Goal: Task Accomplishment & Management: Use online tool/utility

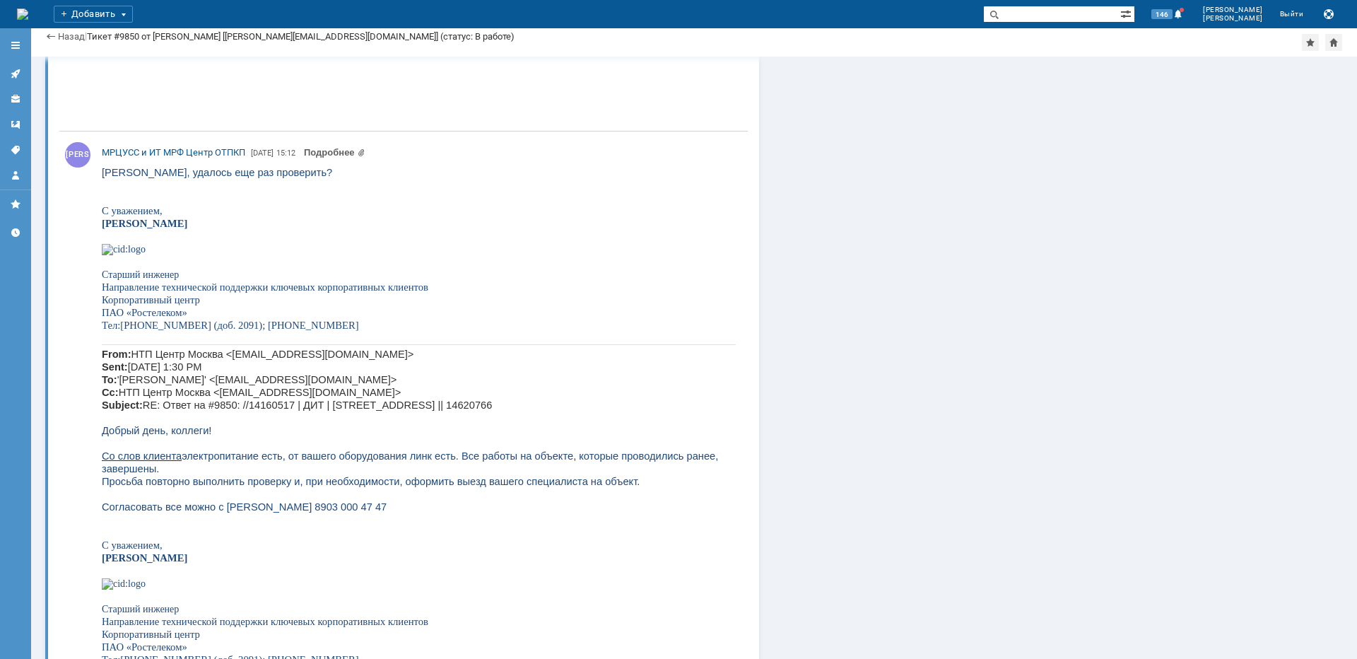
scroll to position [3676, 0]
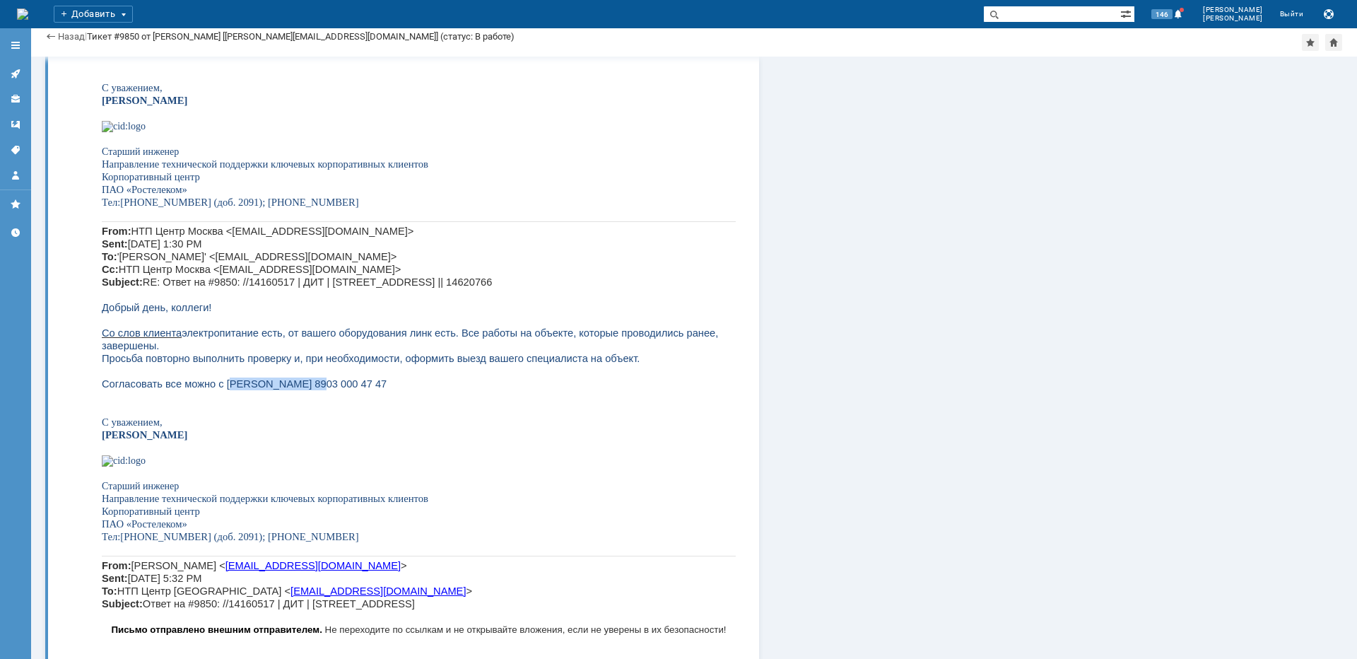
drag, startPoint x: 219, startPoint y: 390, endPoint x: 291, endPoint y: 393, distance: 72.2
click at [291, 390] on span "Просьба повторно выполнить проверку и, при необходимости, оформить выезд вашего…" at bounding box center [371, 371] width 538 height 37
copy span "[PERSON_NAME]"
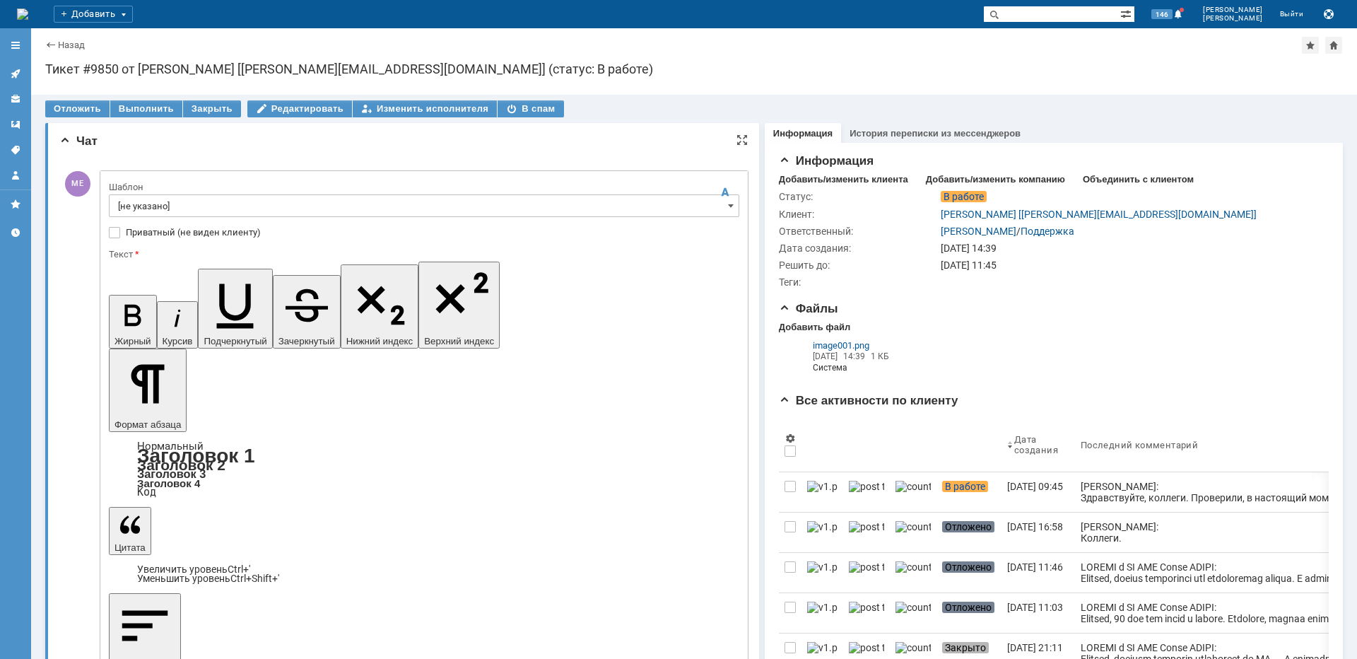
scroll to position [0, 0]
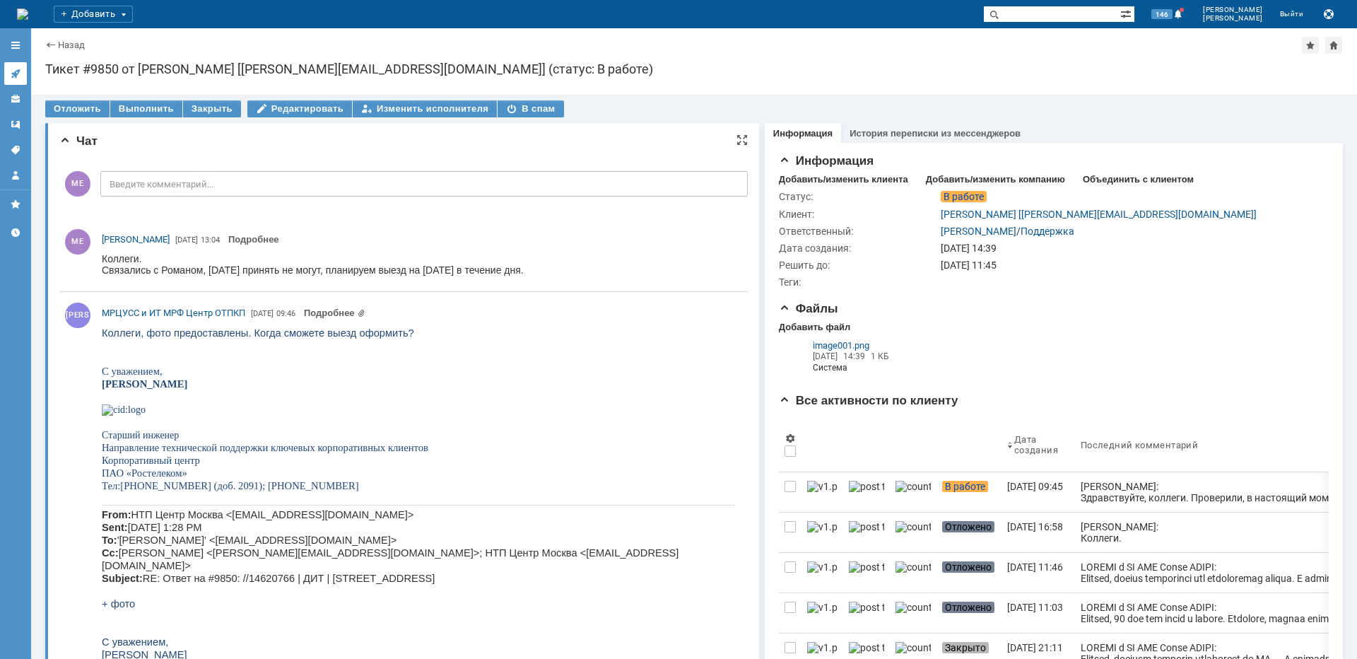
click at [22, 78] on link at bounding box center [15, 73] width 23 height 23
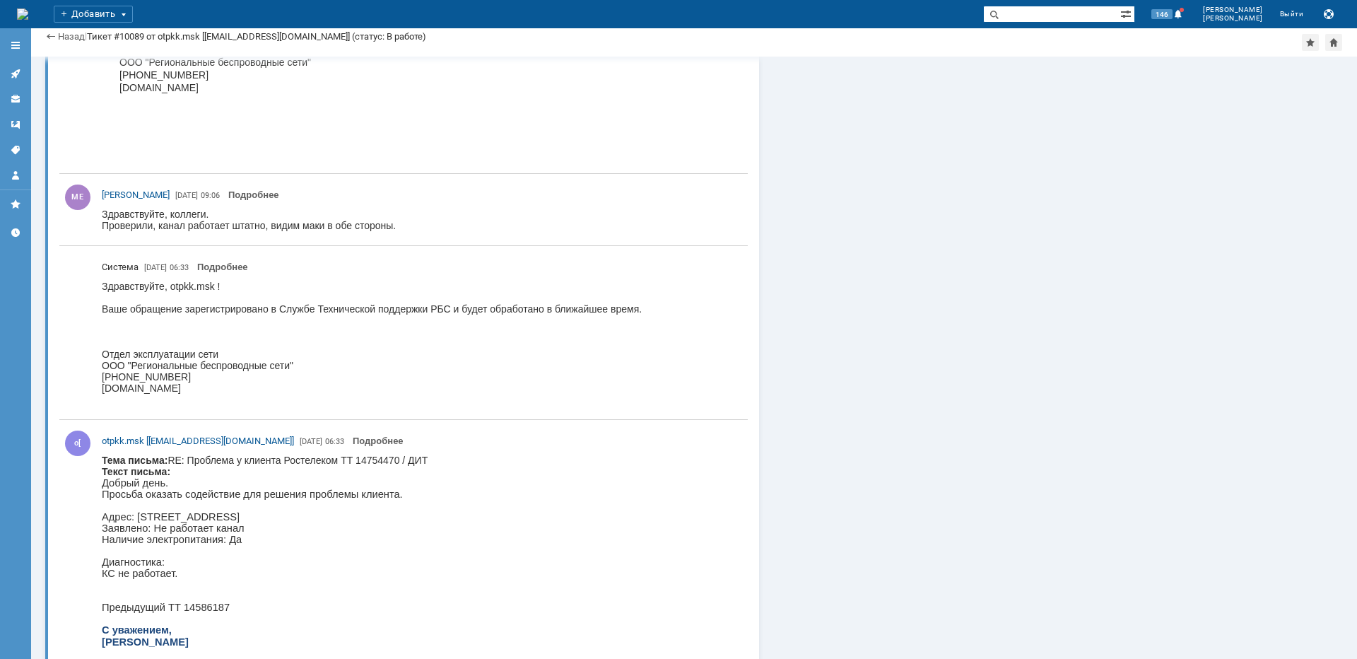
scroll to position [3092, 0]
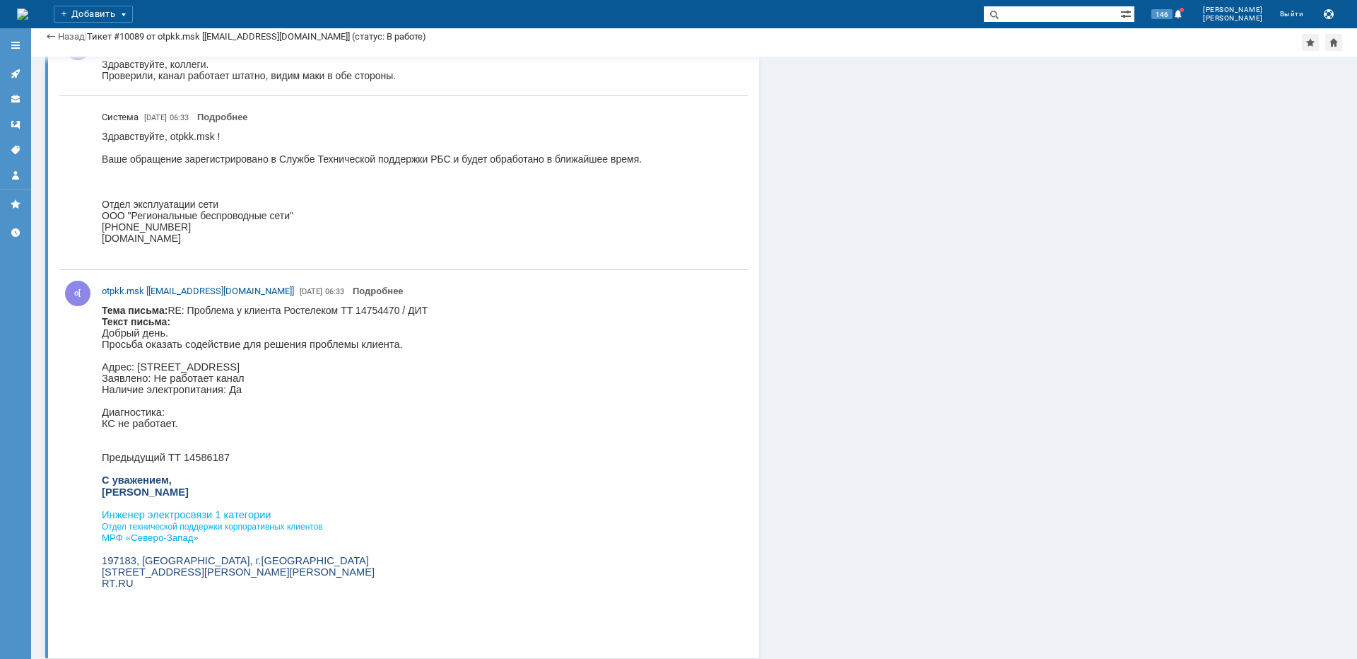
click at [390, 373] on p "Адрес: [STREET_ADDRESS]" at bounding box center [265, 366] width 326 height 11
copy p "Ленинский"
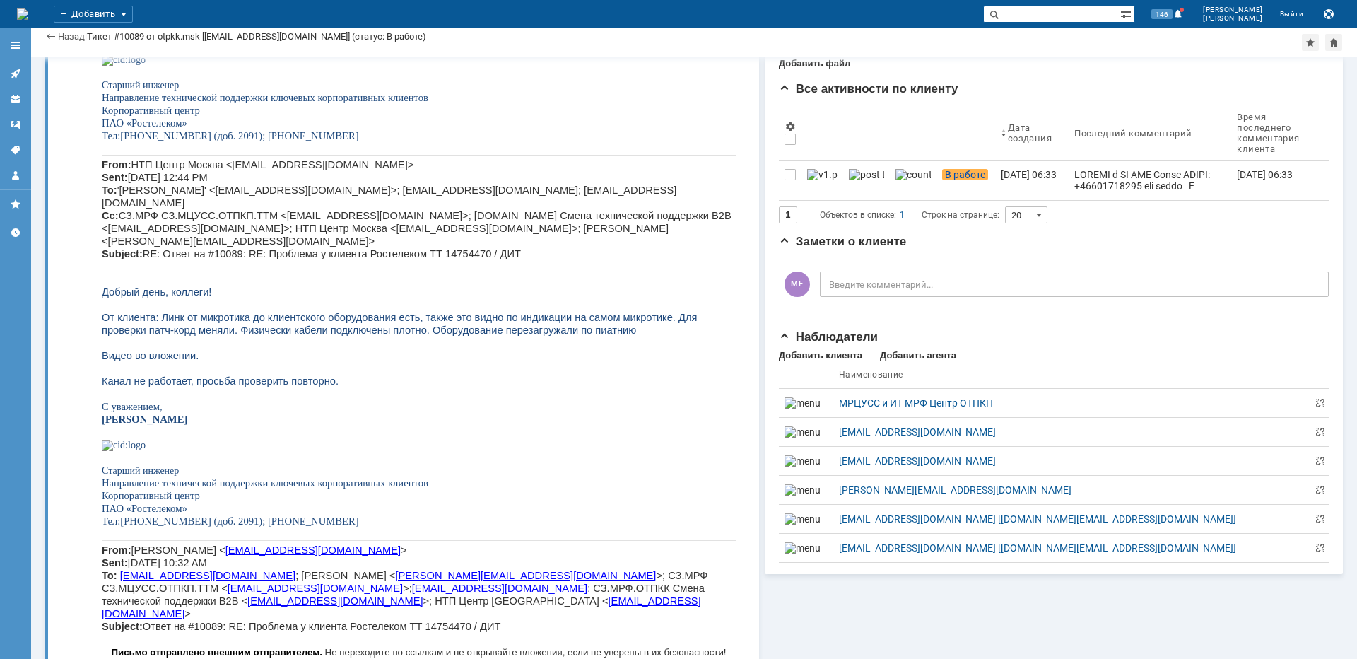
scroll to position [212, 0]
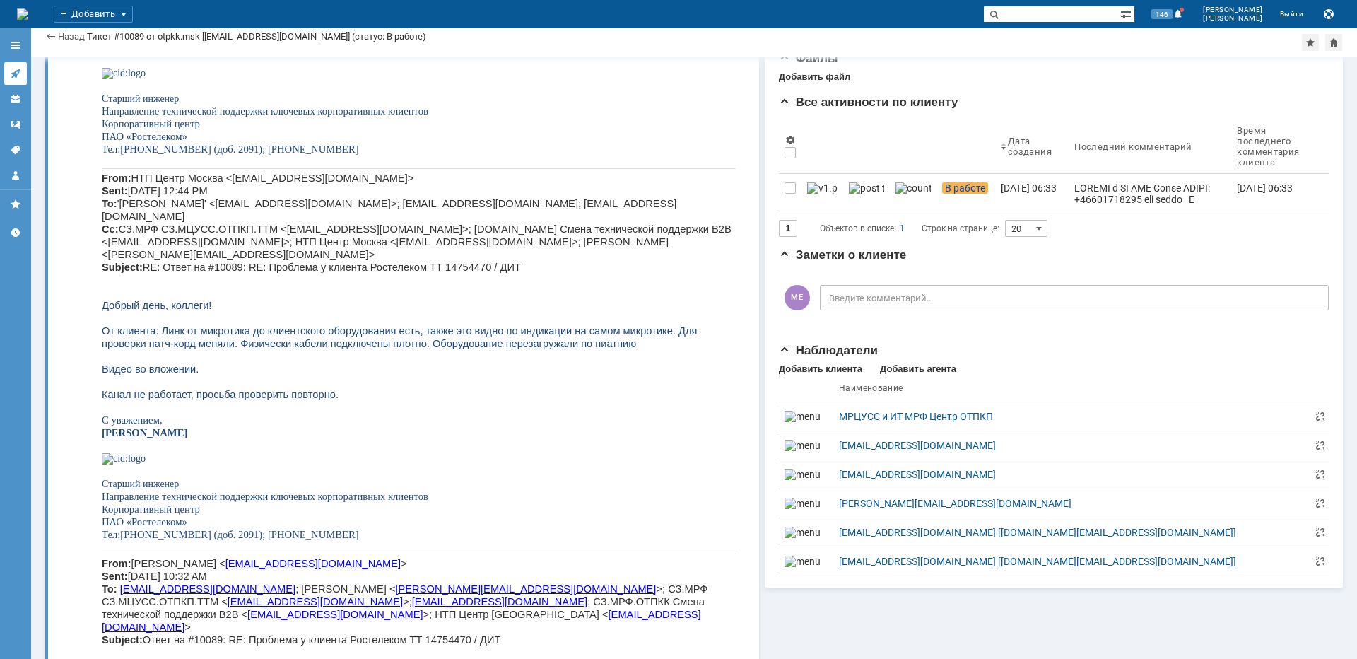
click at [16, 66] on link at bounding box center [15, 73] width 23 height 23
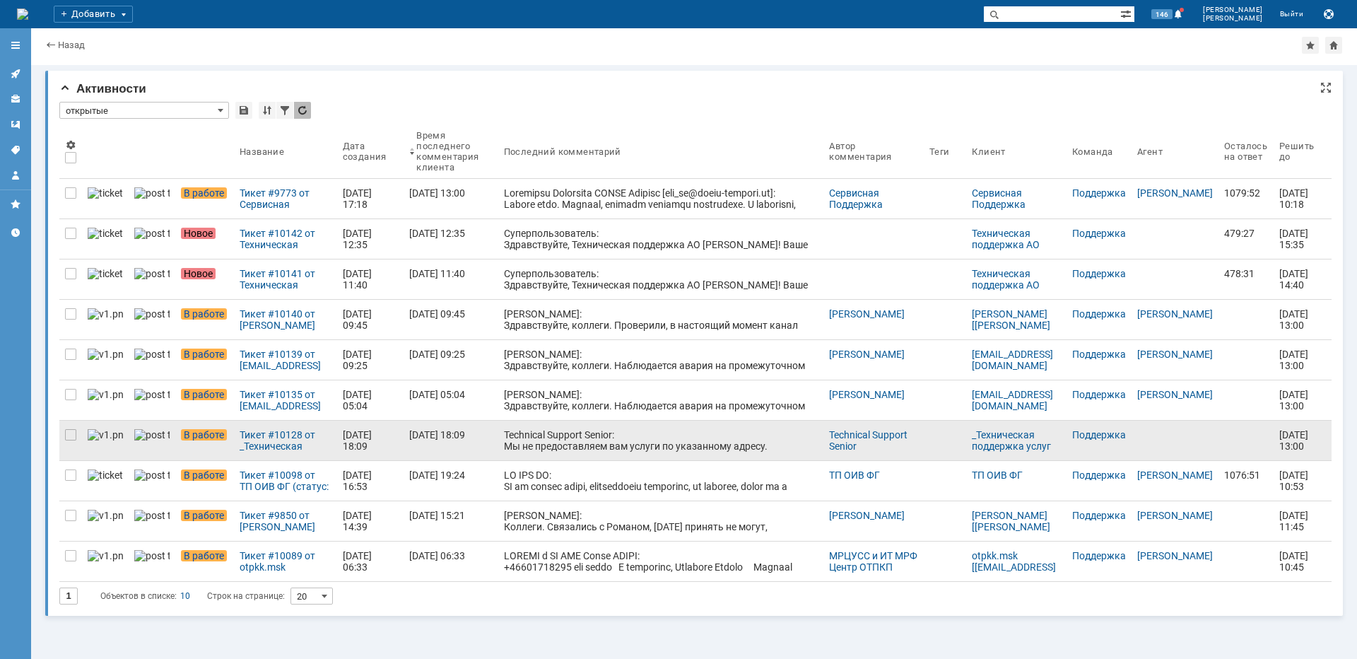
click at [562, 435] on div "Technical Support Senior: Мы не предоставляем вам услуги по указанному адресу." at bounding box center [661, 440] width 315 height 23
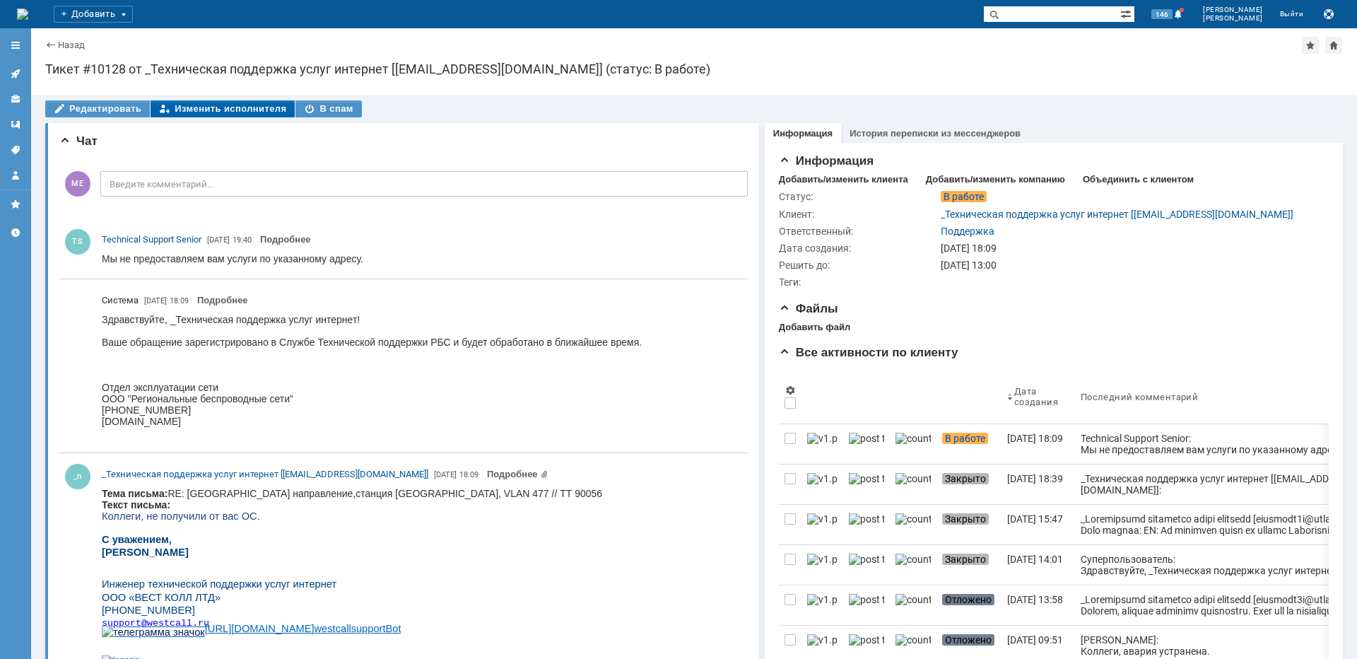
click at [198, 105] on div "Изменить исполнителя" at bounding box center [223, 108] width 144 height 17
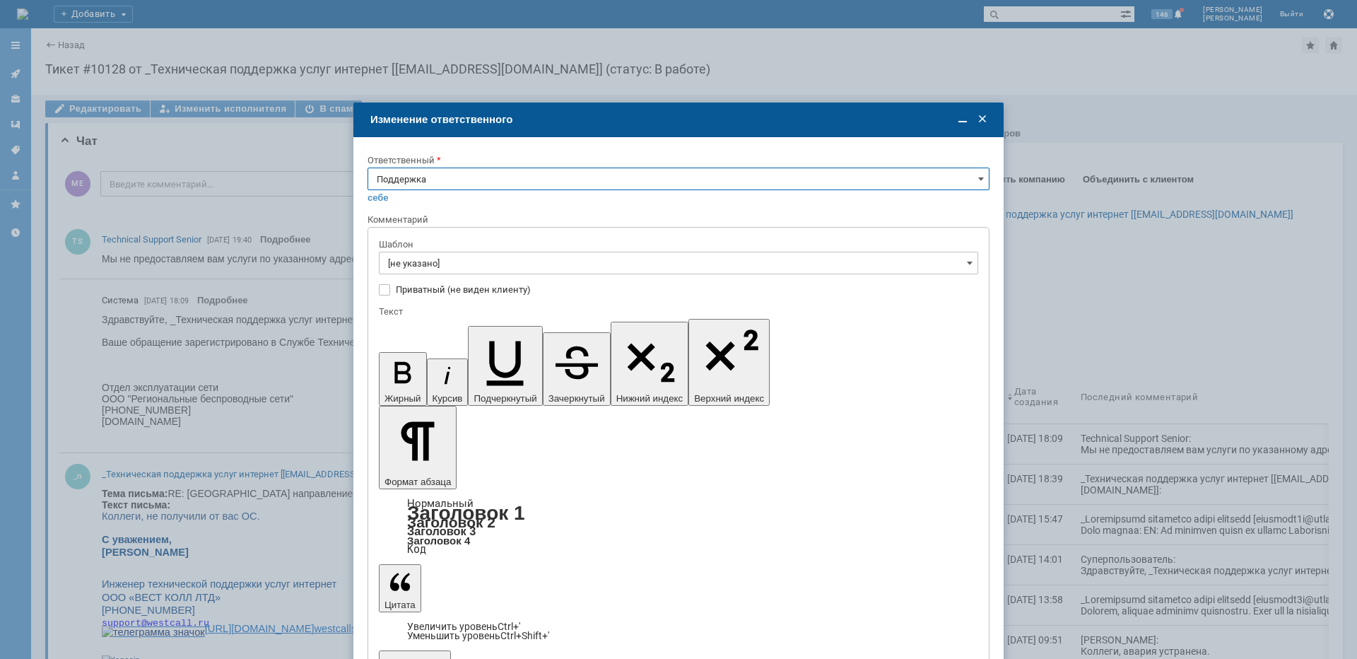
click at [377, 185] on input "Поддержка" at bounding box center [679, 179] width 622 height 23
click at [407, 315] on div "[PERSON_NAME]" at bounding box center [678, 321] width 621 height 23
type input "[PERSON_NAME]"
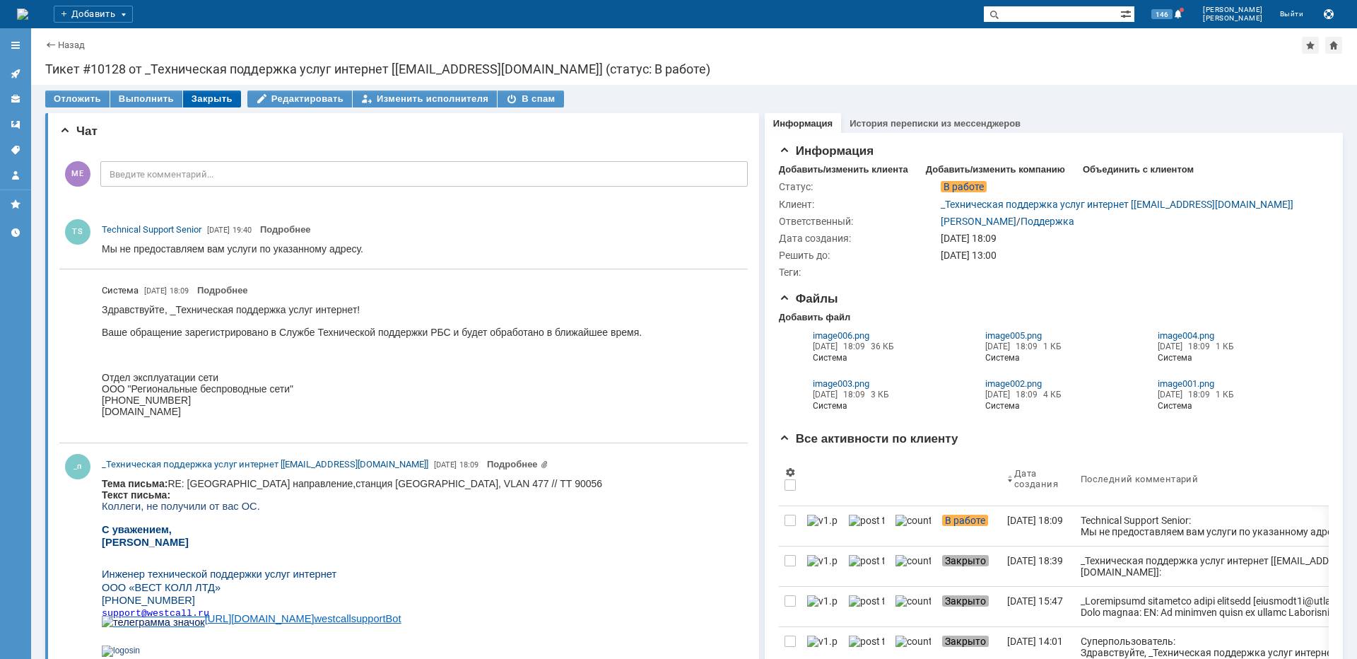
click at [213, 98] on div "Закрыть" at bounding box center [212, 98] width 58 height 17
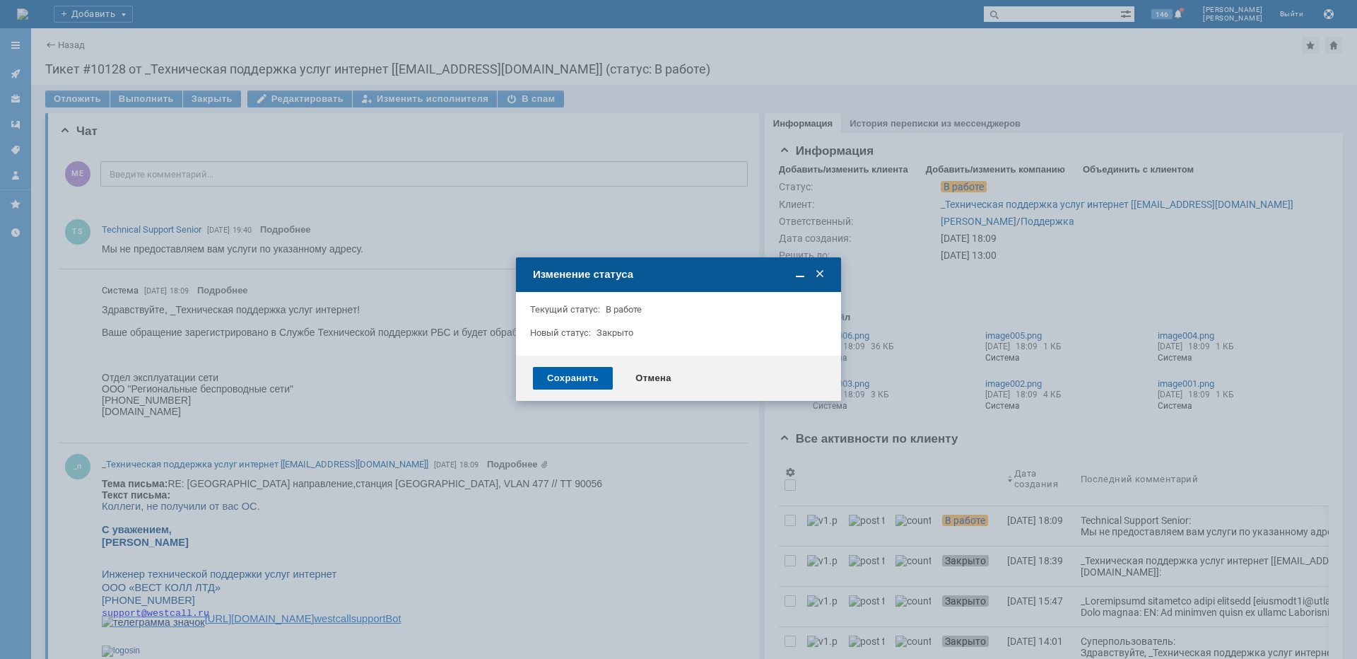
click at [553, 380] on div "Сохранить" at bounding box center [573, 378] width 80 height 23
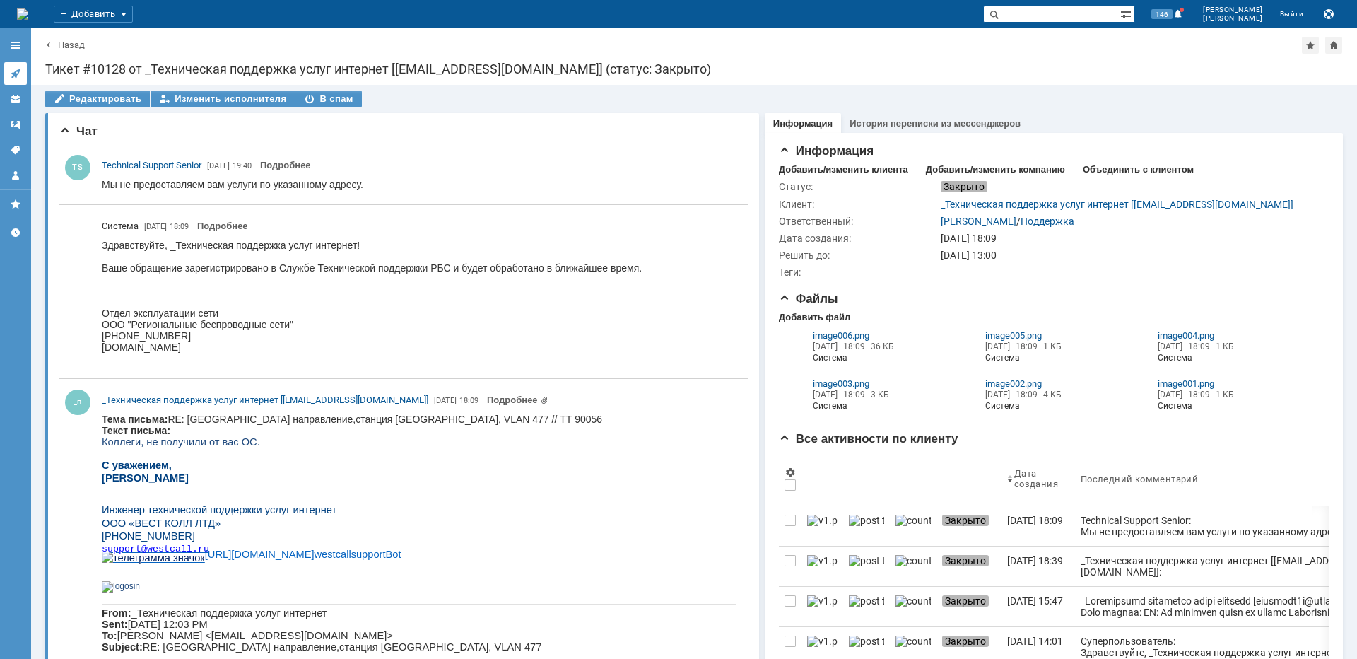
click at [14, 69] on icon at bounding box center [15, 73] width 11 height 11
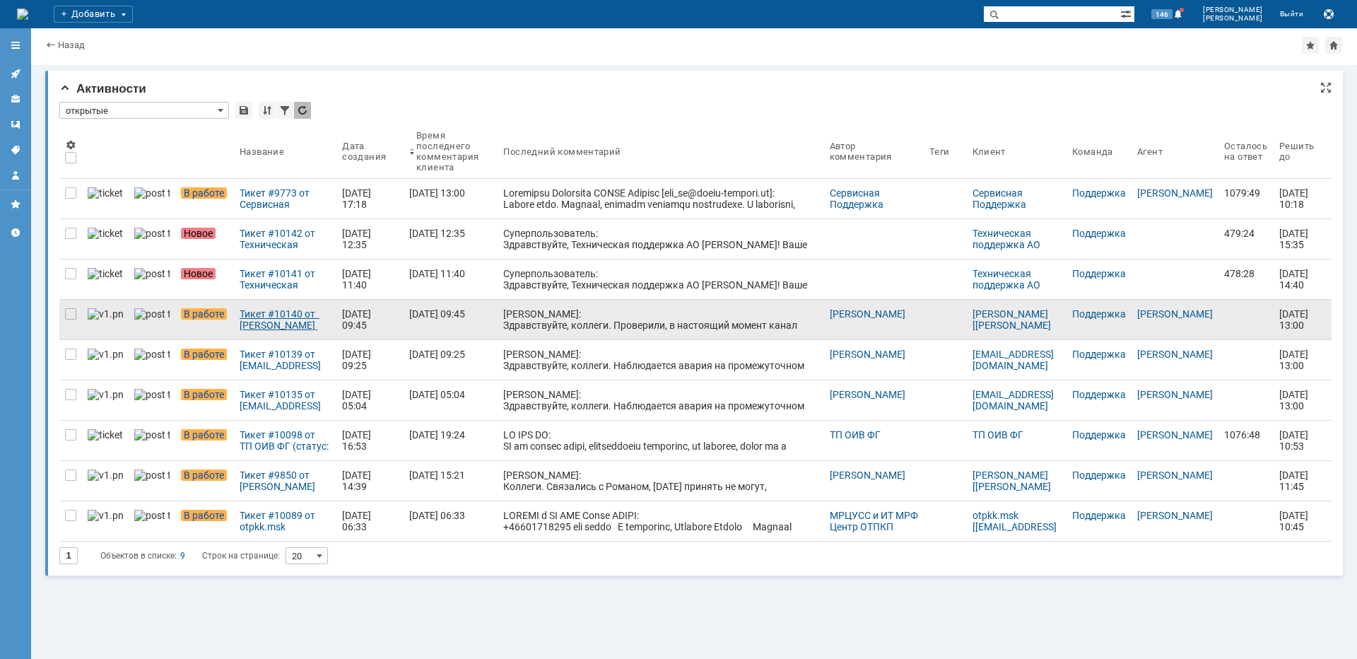
click at [234, 331] on link "Тикет #10140 от [PERSON_NAME] [[PERSON_NAME][EMAIL_ADDRESS][DOMAIN_NAME]] (стат…" at bounding box center [285, 320] width 103 height 40
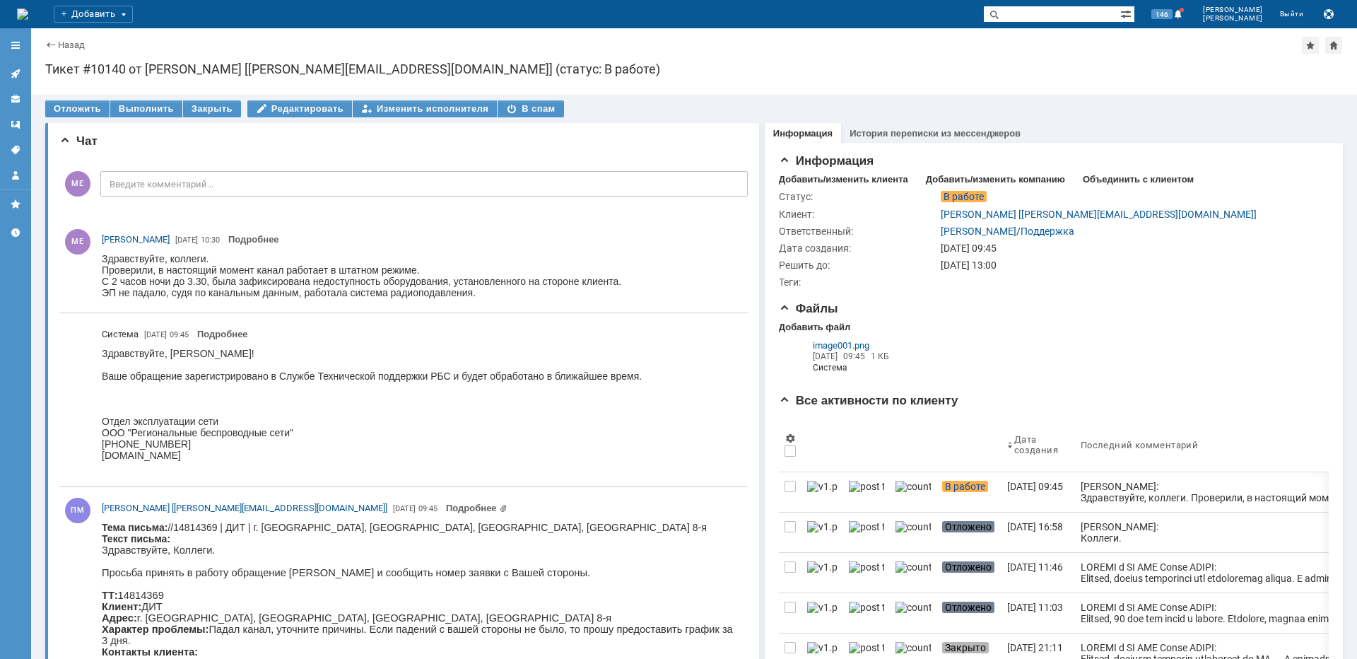
click at [85, 111] on div "Отложить" at bounding box center [77, 108] width 64 height 17
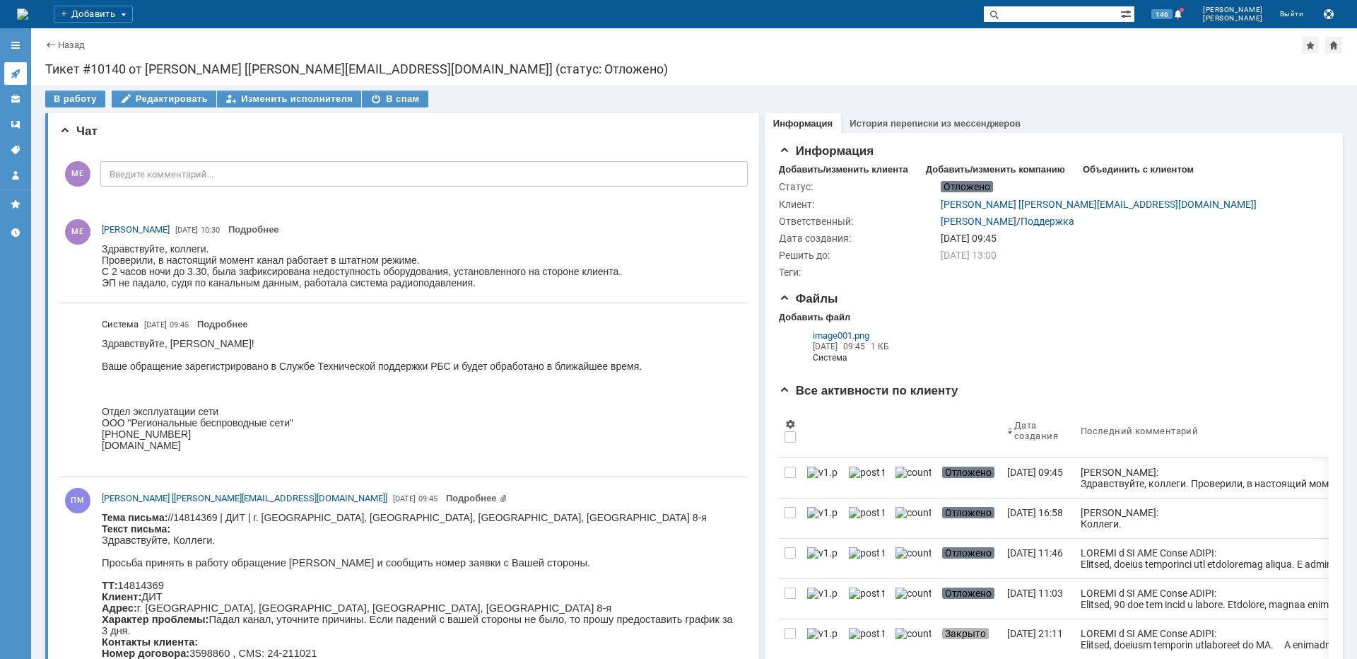
click at [12, 80] on link at bounding box center [15, 73] width 23 height 23
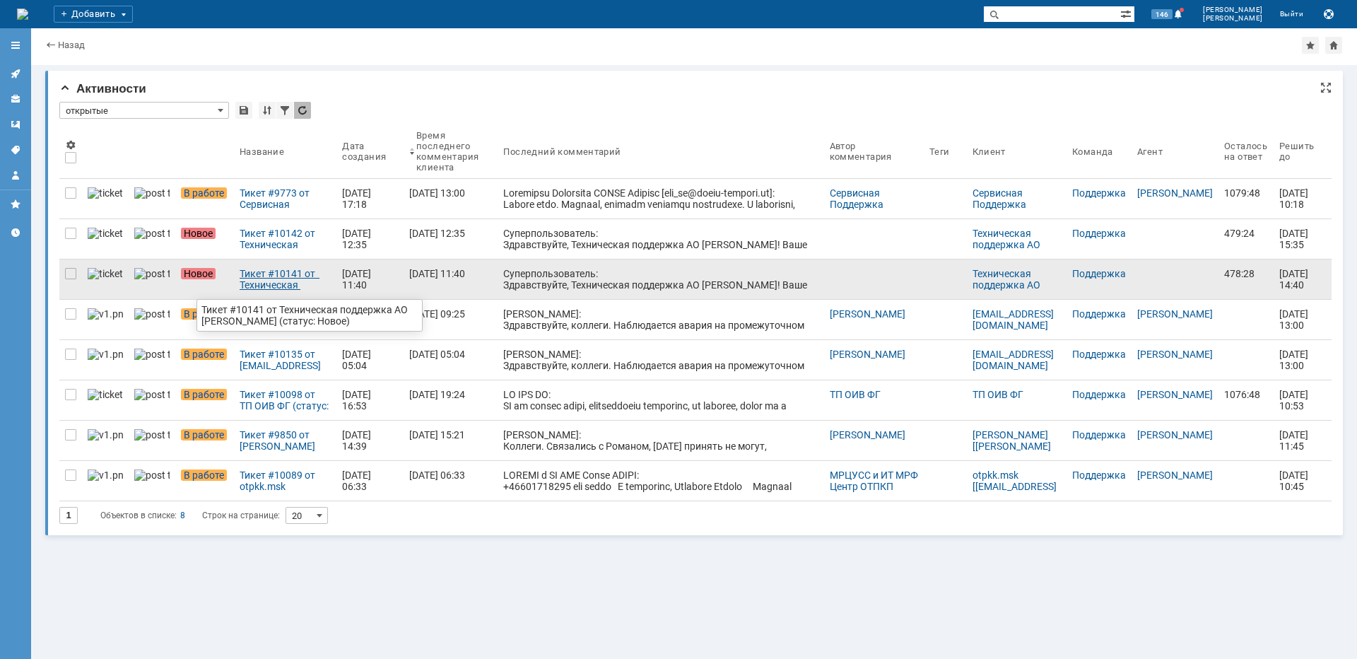
click at [260, 274] on div "Тикет #10141 от Техническая поддержка АО [PERSON_NAME] (статус: Новое)" at bounding box center [285, 279] width 91 height 23
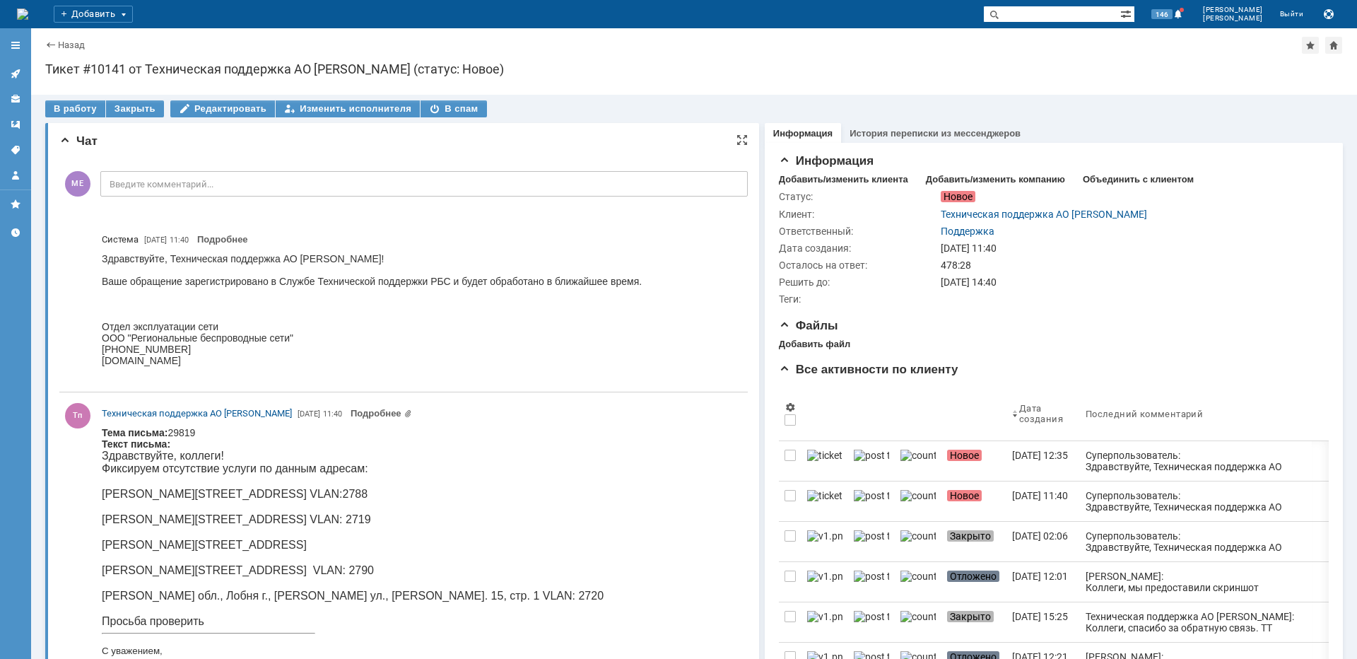
click at [324, 515] on p "[PERSON_NAME][STREET_ADDRESS] VLAN: 2719" at bounding box center [353, 519] width 502 height 13
copy p "Ликино"
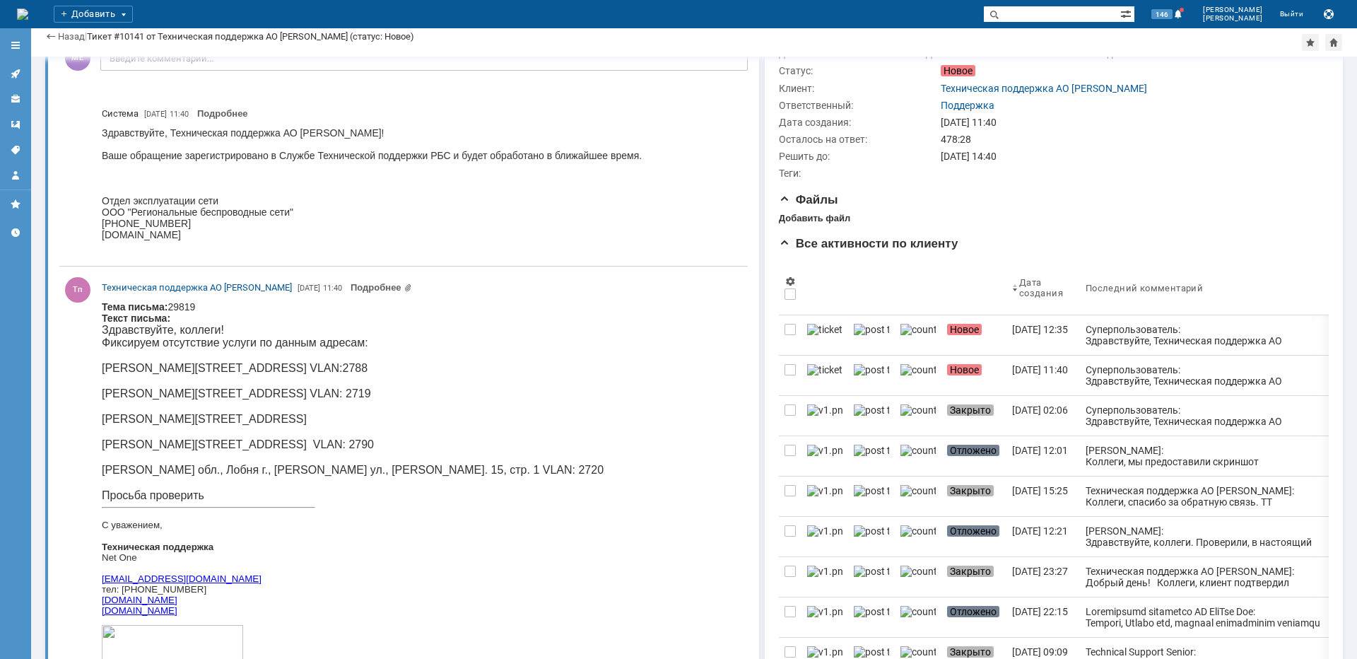
scroll to position [212, 0]
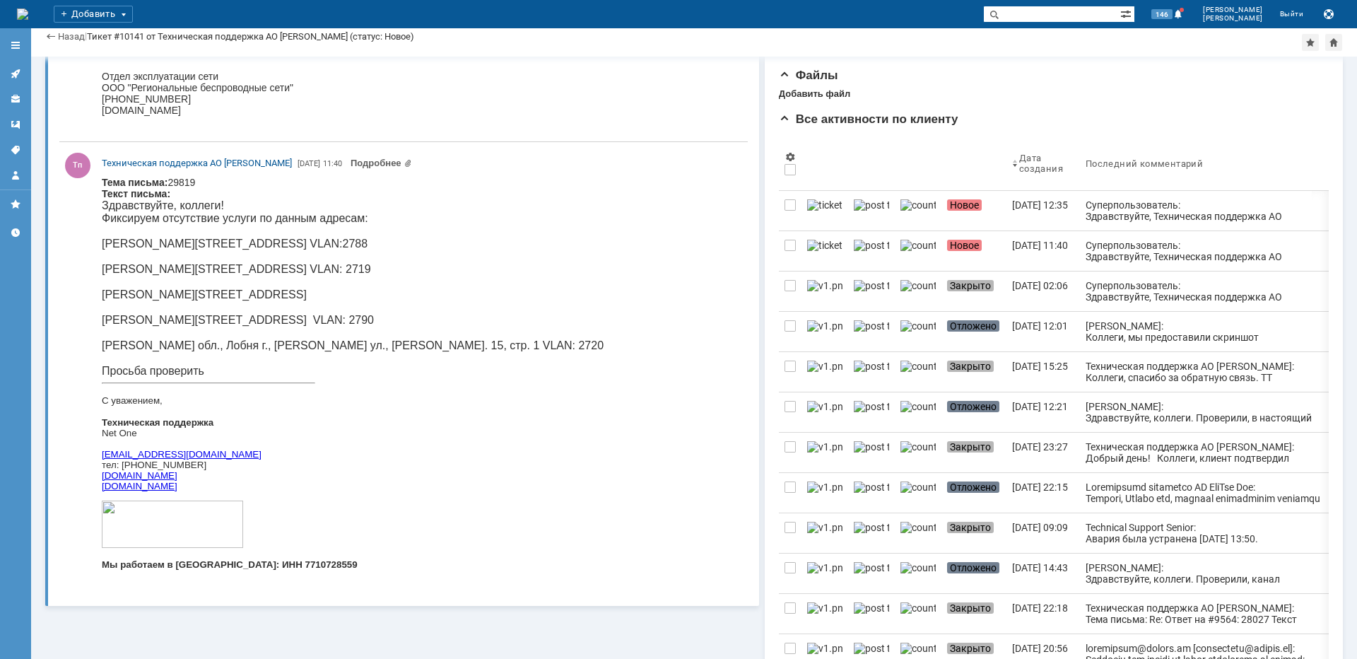
click at [171, 258] on p at bounding box center [353, 256] width 502 height 13
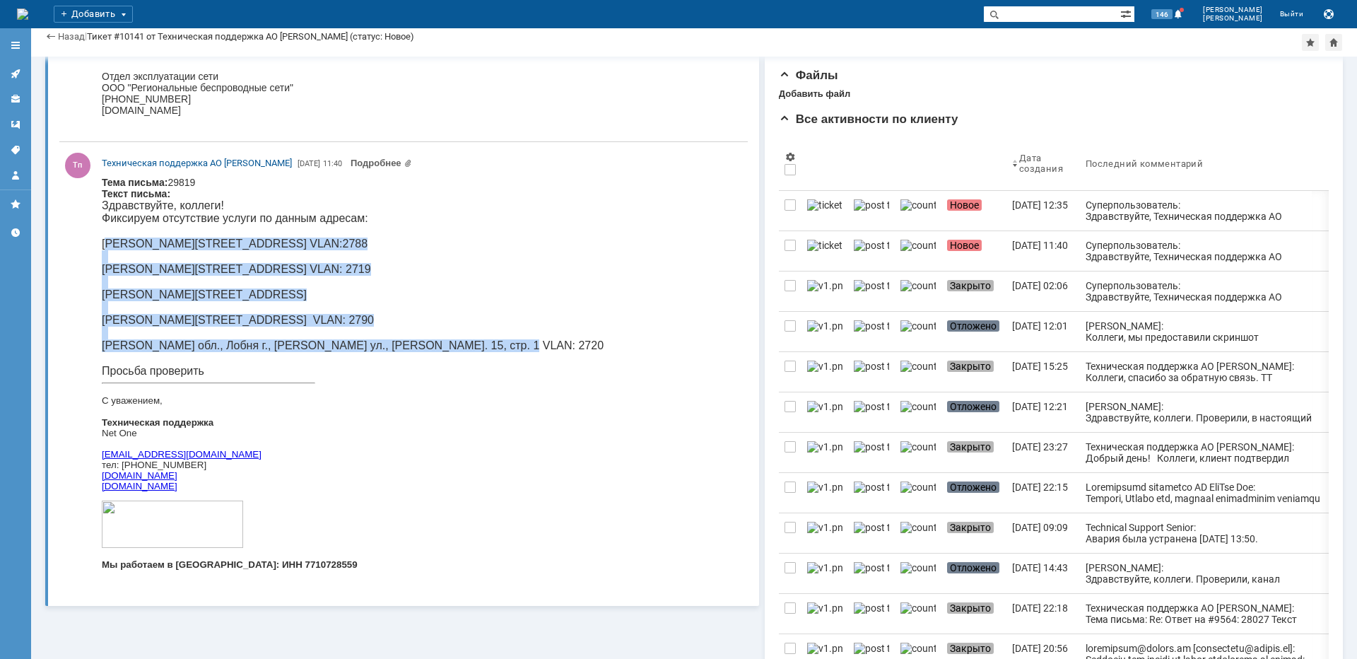
drag, startPoint x: 103, startPoint y: 242, endPoint x: 493, endPoint y: 345, distance: 404.4
click at [493, 345] on div "Здравствуйте, коллеги! Фиксируем отсутствие услуги по данным адресам: [PERSON_N…" at bounding box center [353, 288] width 502 height 178
copy div "[PERSON_NAME][GEOGRAPHIC_DATA], [STREET_ADDRESS] VLAN:2788 [PERSON_NAME][STREET…"
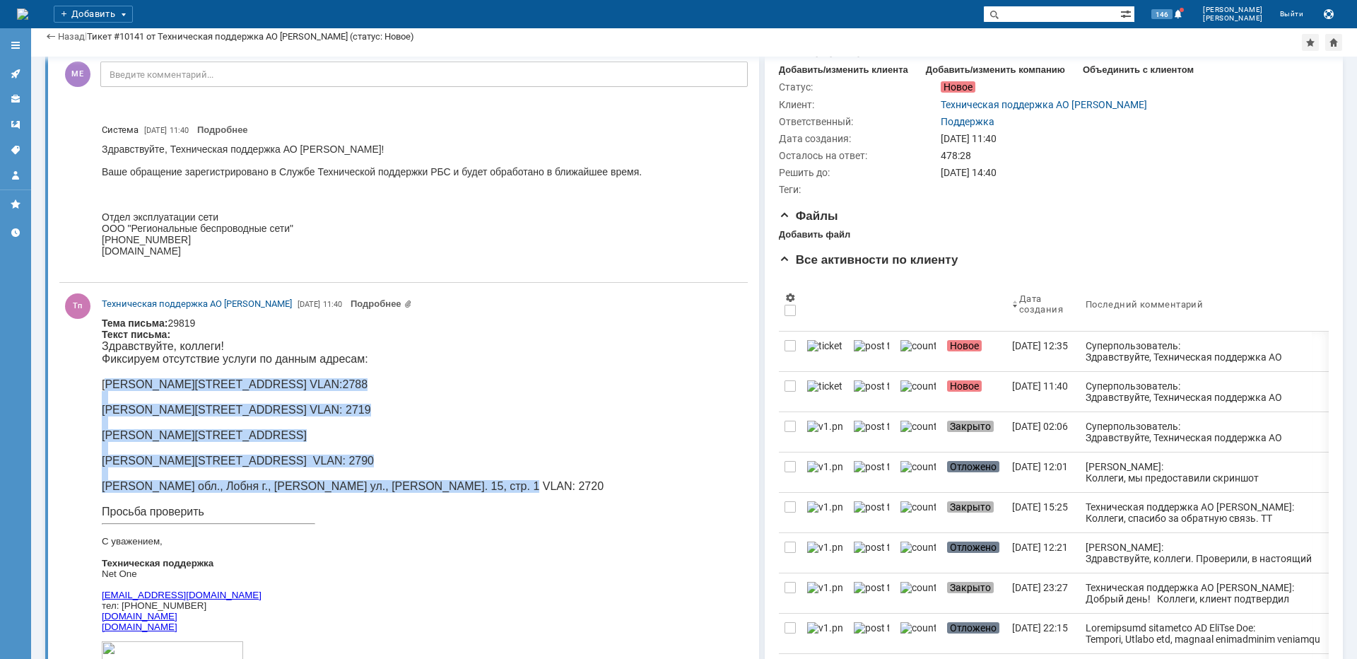
scroll to position [0, 0]
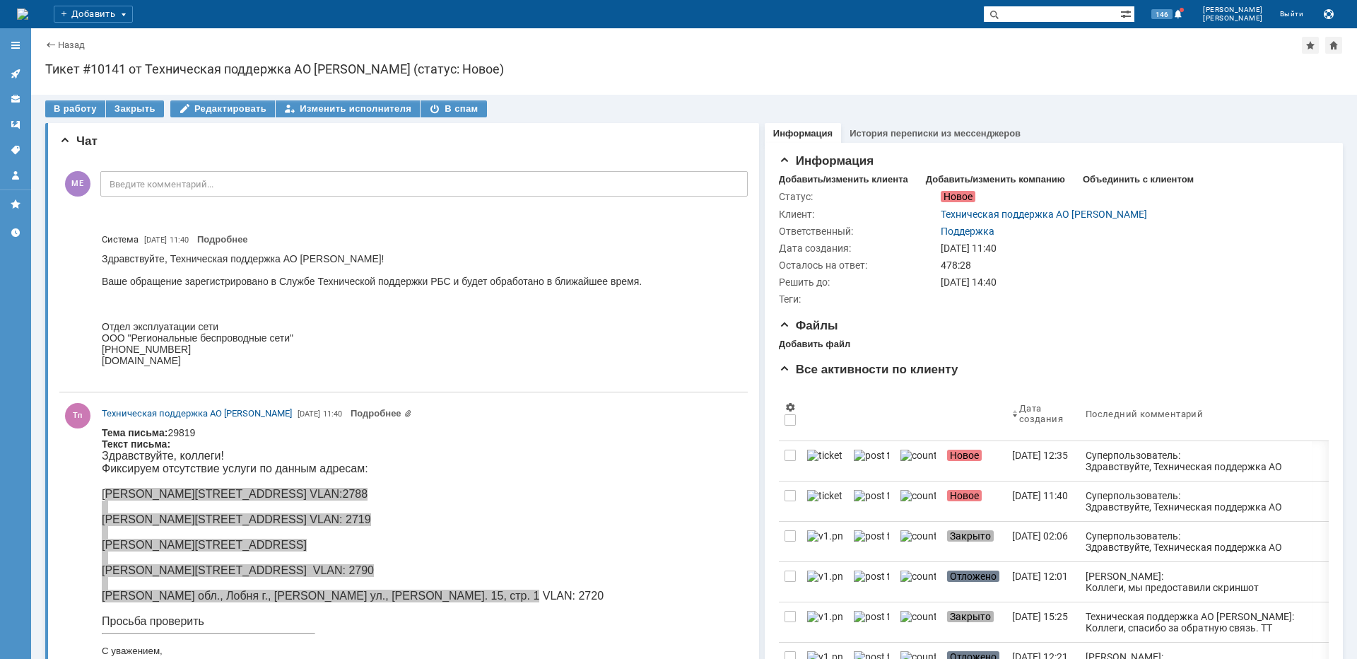
click at [27, 77] on div at bounding box center [15, 109] width 31 height 156
click at [18, 73] on icon at bounding box center [15, 73] width 9 height 9
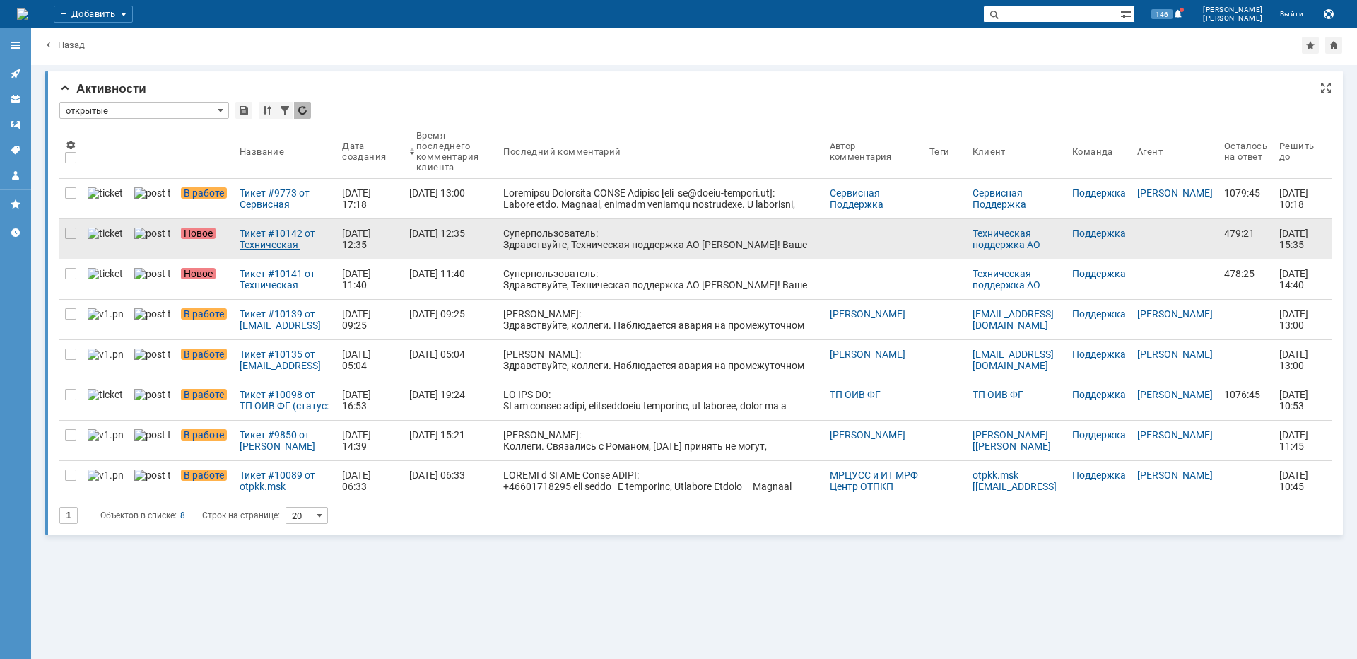
click at [293, 244] on div "Тикет #10142 от Техническая поддержка АО [PERSON_NAME] (статус: Новое)" at bounding box center [285, 239] width 91 height 23
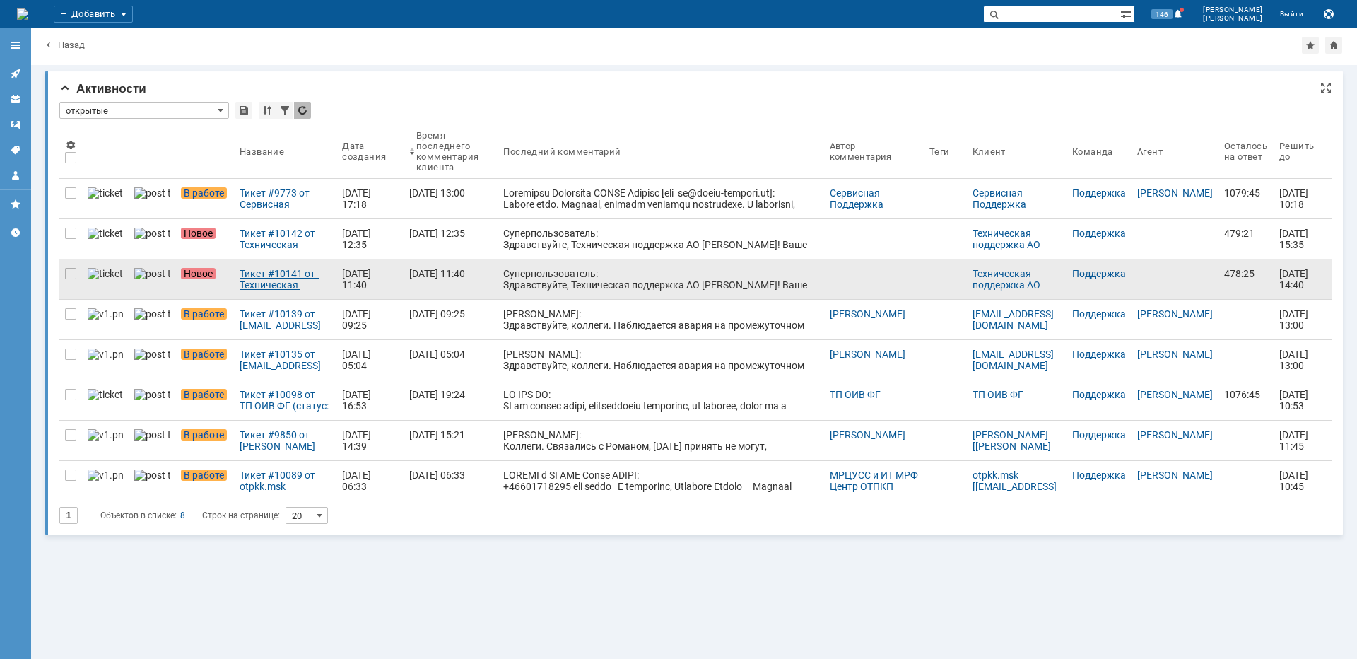
click at [240, 283] on div "Тикет #10141 от Техническая поддержка АО [PERSON_NAME] (статус: Новое)" at bounding box center [285, 279] width 91 height 23
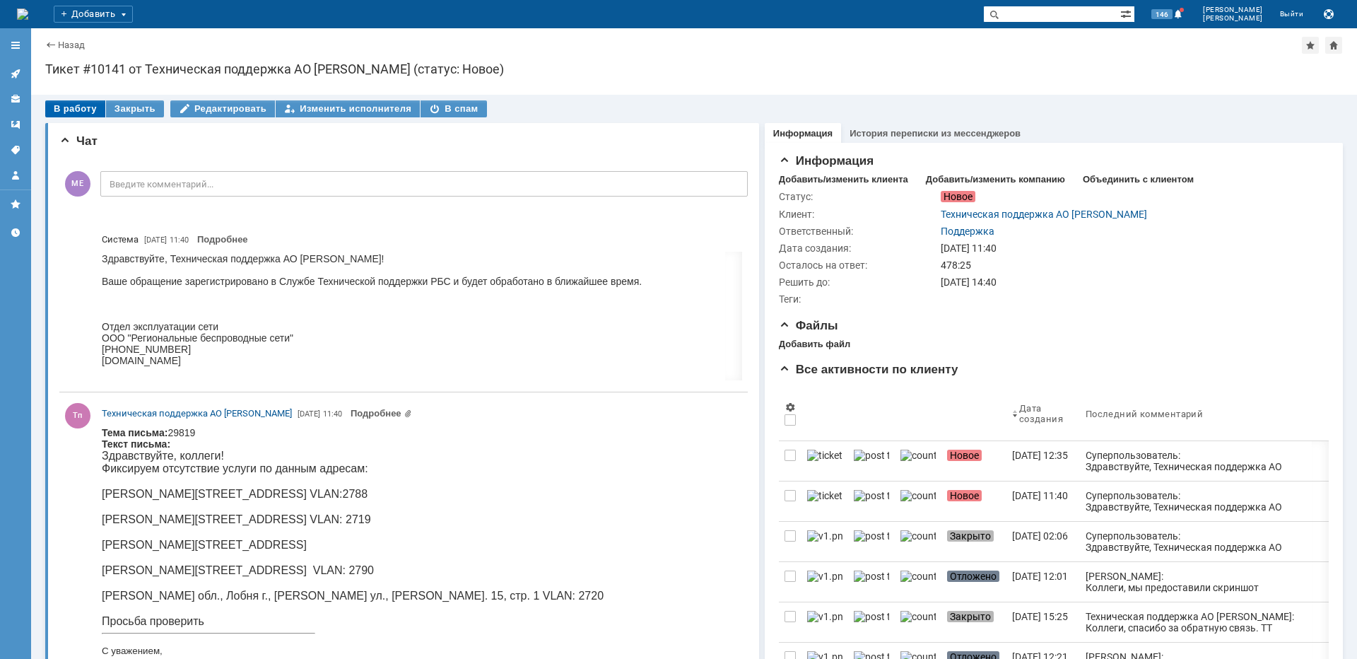
click at [73, 116] on div "В работу" at bounding box center [75, 108] width 60 height 17
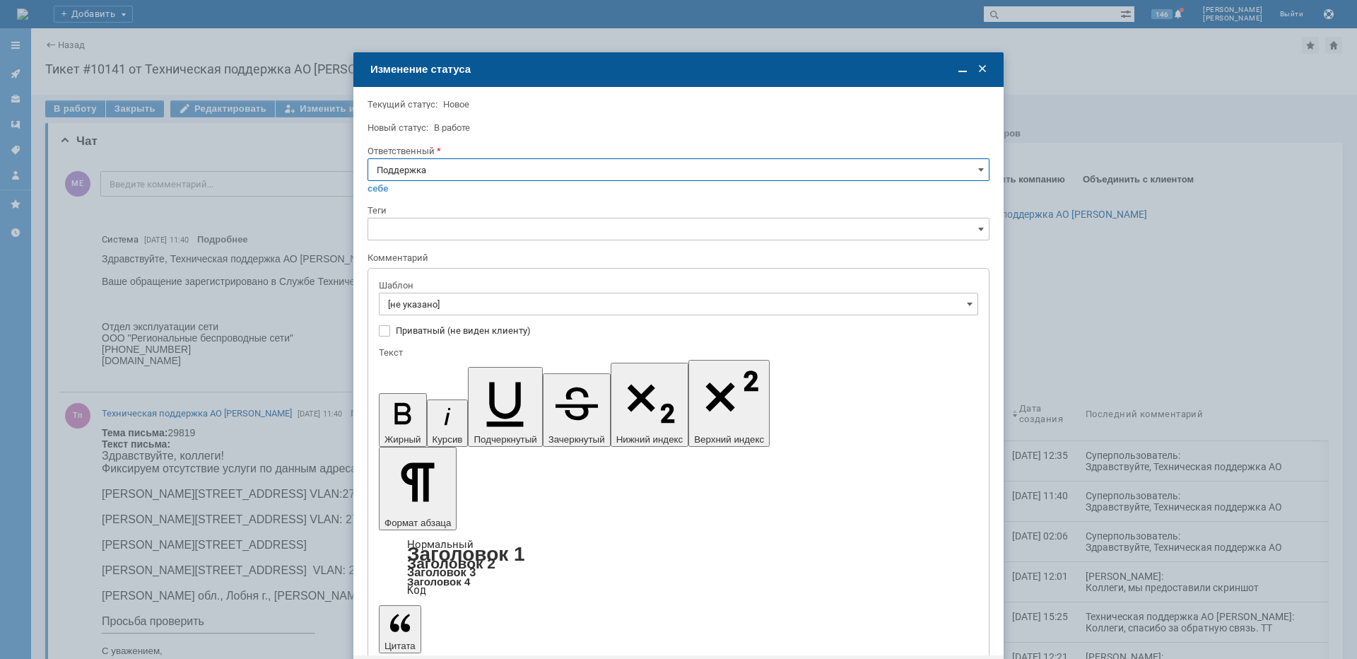
click at [414, 174] on input "Поддержка" at bounding box center [679, 169] width 622 height 23
click at [421, 307] on span "[PERSON_NAME]" at bounding box center [679, 312] width 604 height 11
type input "[PERSON_NAME]"
click at [423, 303] on input "[не указано]" at bounding box center [679, 304] width 600 height 23
type input "[PERSON_NAME]"
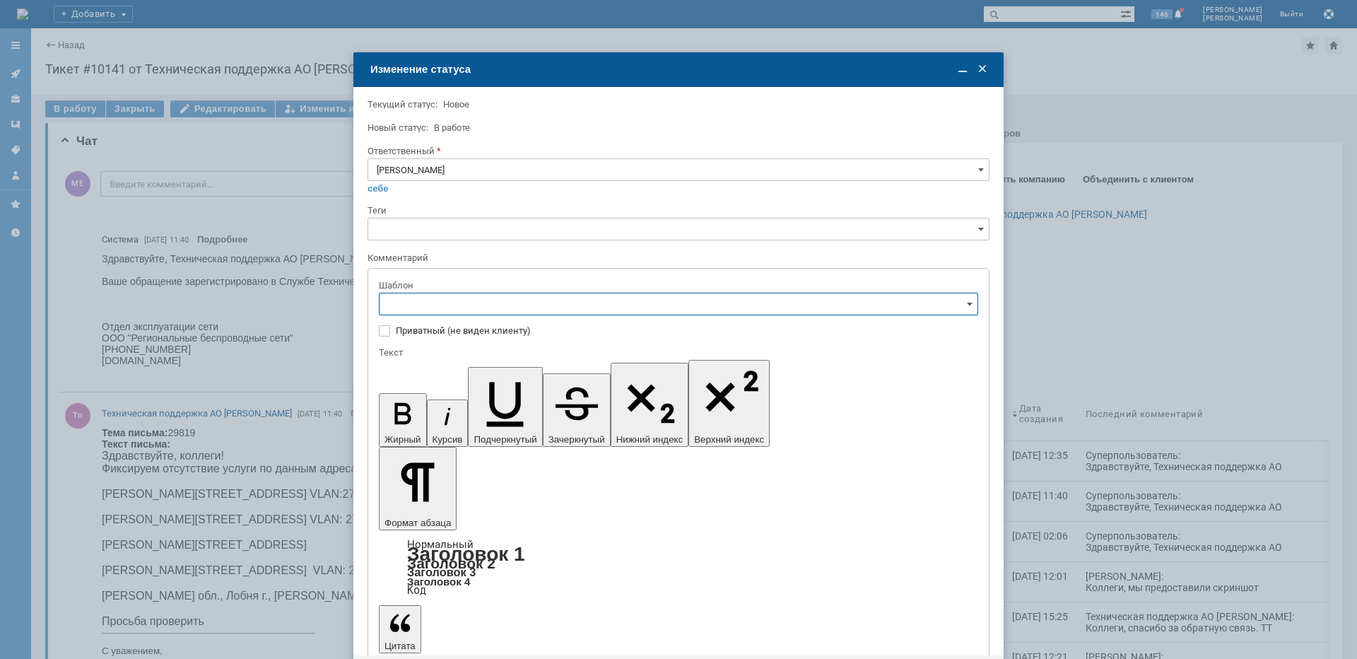
scroll to position [141, 0]
click at [538, 421] on span "[операторы] штатно маки" at bounding box center [678, 421] width 581 height 11
type input "[операторы] штатно маки"
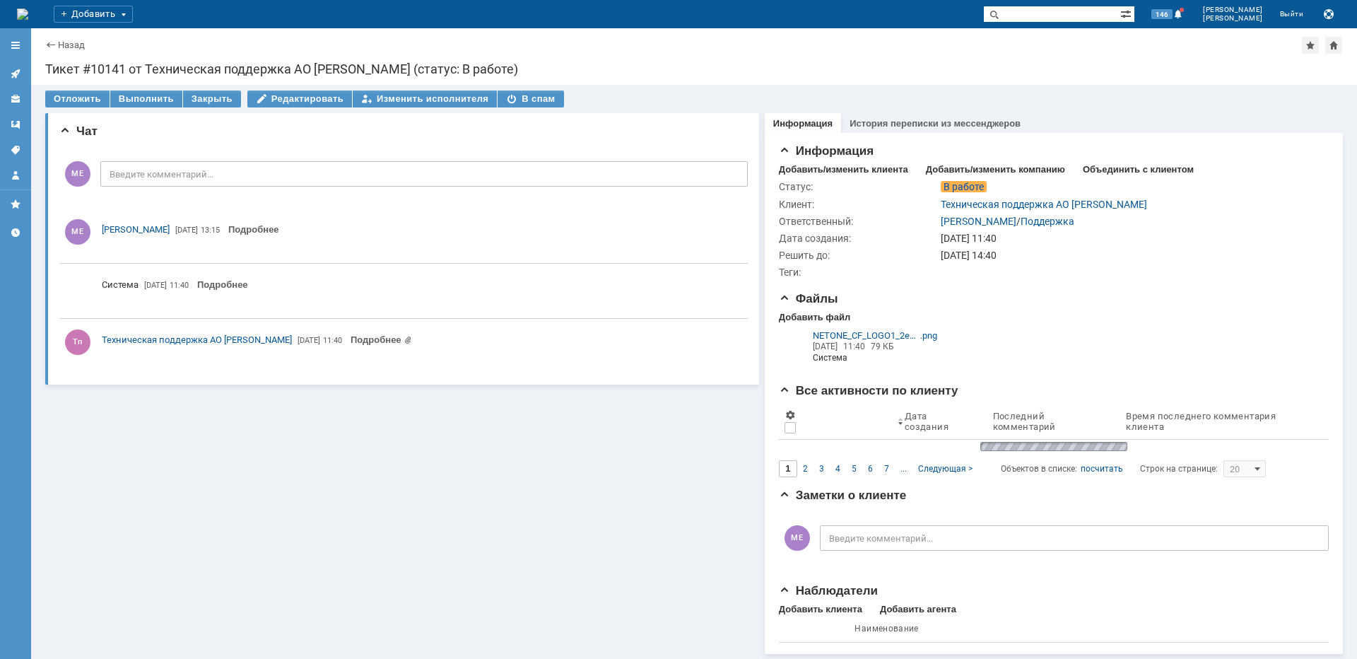
scroll to position [0, 0]
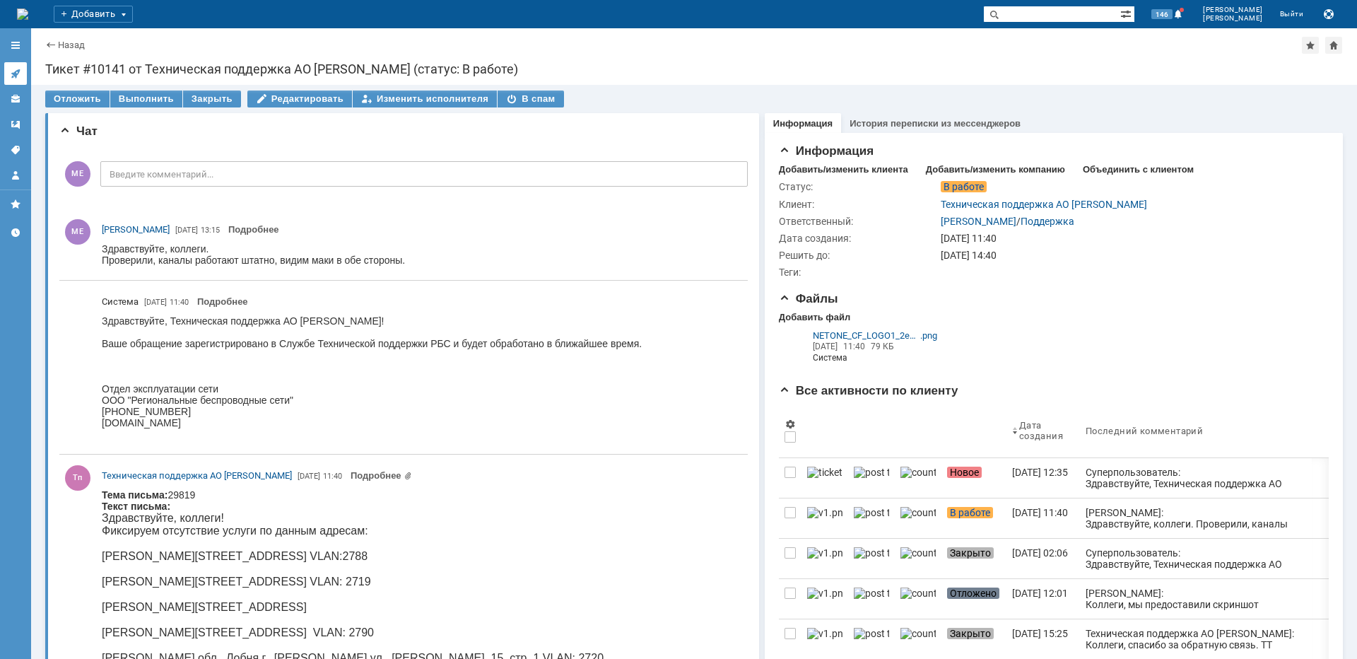
click at [26, 70] on link at bounding box center [15, 73] width 23 height 23
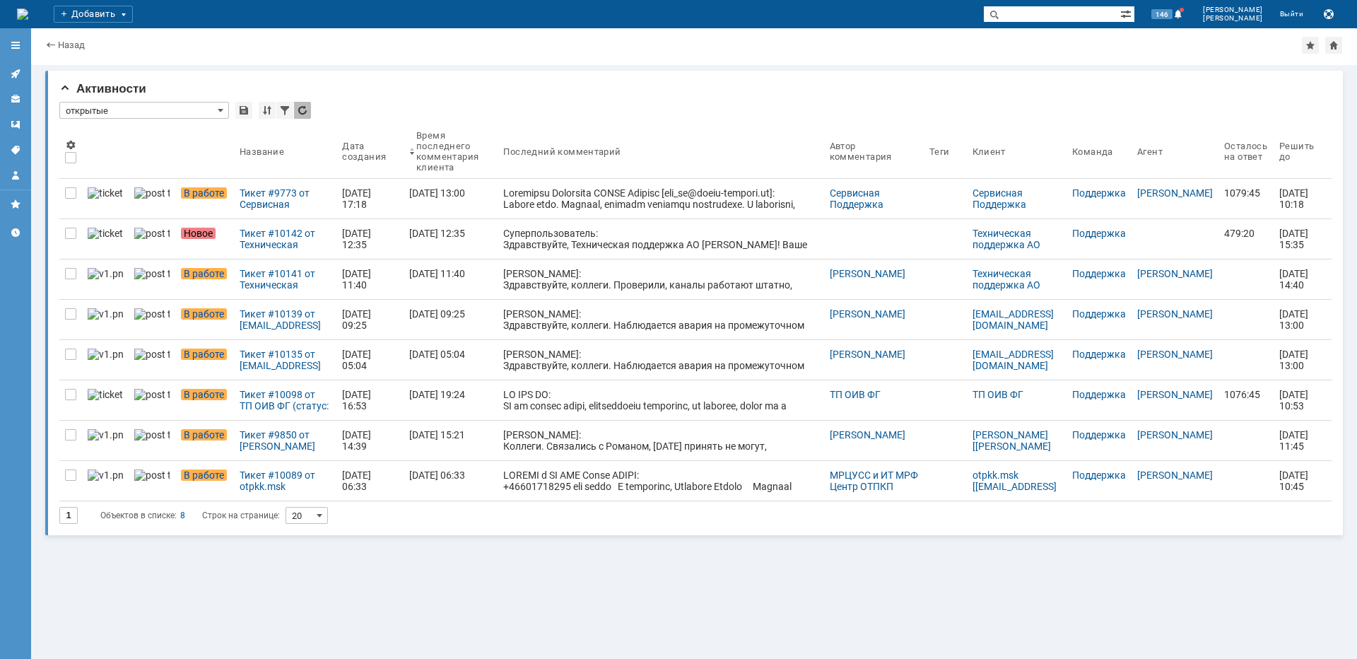
click at [240, 246] on div "Тикет #10142 от Техническая поддержка АО [PERSON_NAME] (статус: Новое)" at bounding box center [285, 239] width 91 height 23
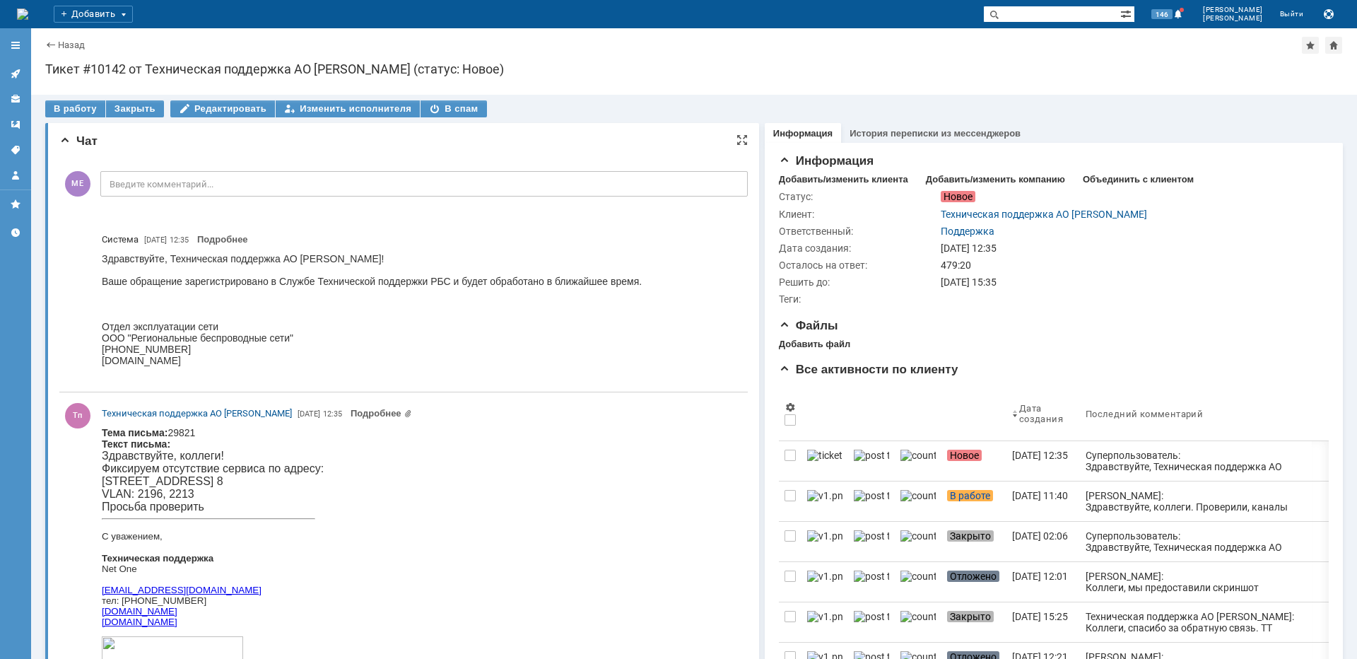
click at [195, 480] on p "Фиксируем отсутствие сервиса по адресу: [STREET_ADDRESS] 8 VLAN: 2196, 2213 Про…" at bounding box center [230, 487] width 256 height 51
copy p "Пресненский"
click at [74, 103] on div "В работу" at bounding box center [75, 108] width 60 height 17
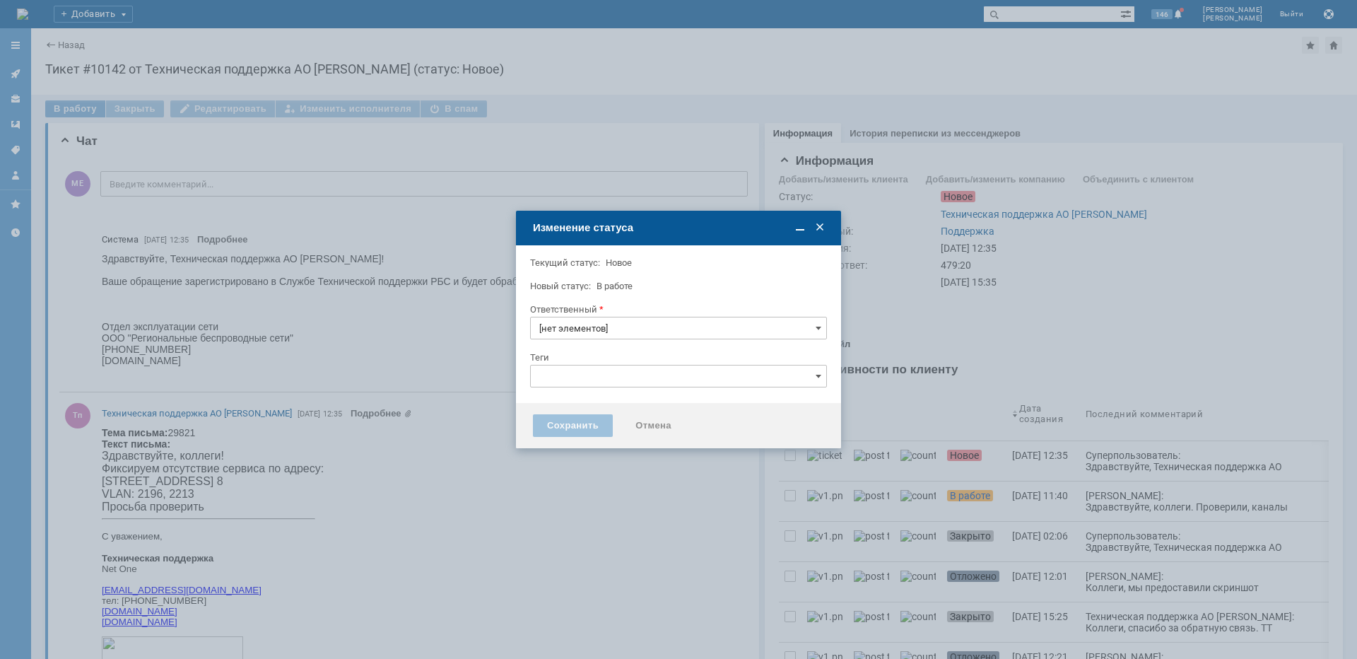
type input "Поддержка"
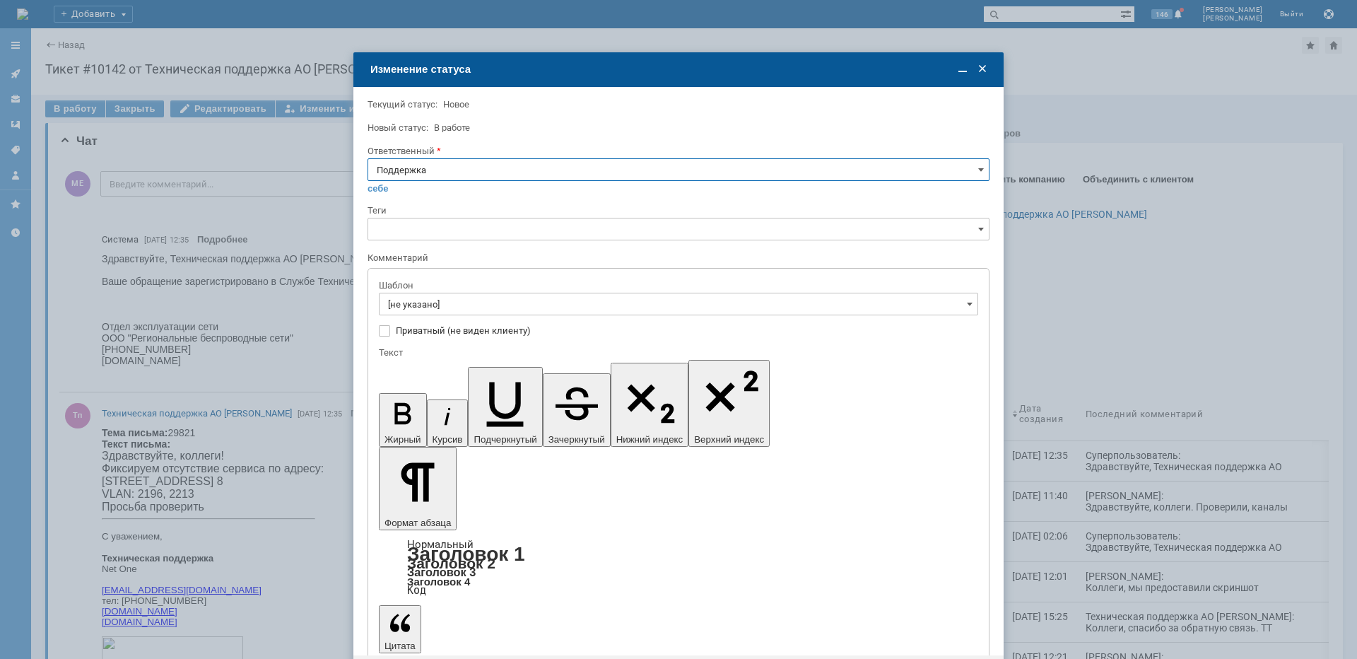
click at [465, 170] on input "Поддержка" at bounding box center [679, 169] width 622 height 23
click at [438, 311] on span "[PERSON_NAME]" at bounding box center [679, 312] width 604 height 11
type input "[PERSON_NAME]"
click at [440, 308] on input "[не указано]" at bounding box center [679, 304] width 600 height 23
type input "[PERSON_NAME]"
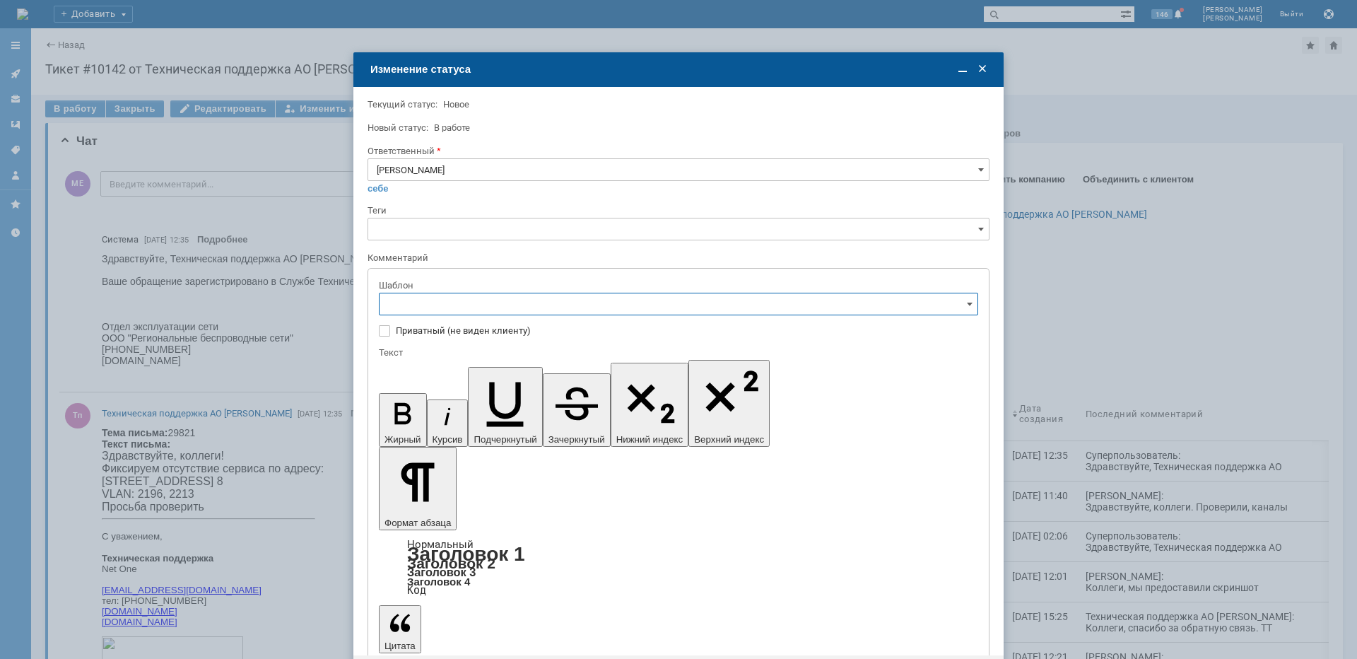
scroll to position [141, 0]
drag, startPoint x: 506, startPoint y: 422, endPoint x: 126, endPoint y: 40, distance: 539.4
click at [506, 422] on span "[операторы] штатно маки" at bounding box center [678, 421] width 581 height 11
type input "[операторы] штатно маки"
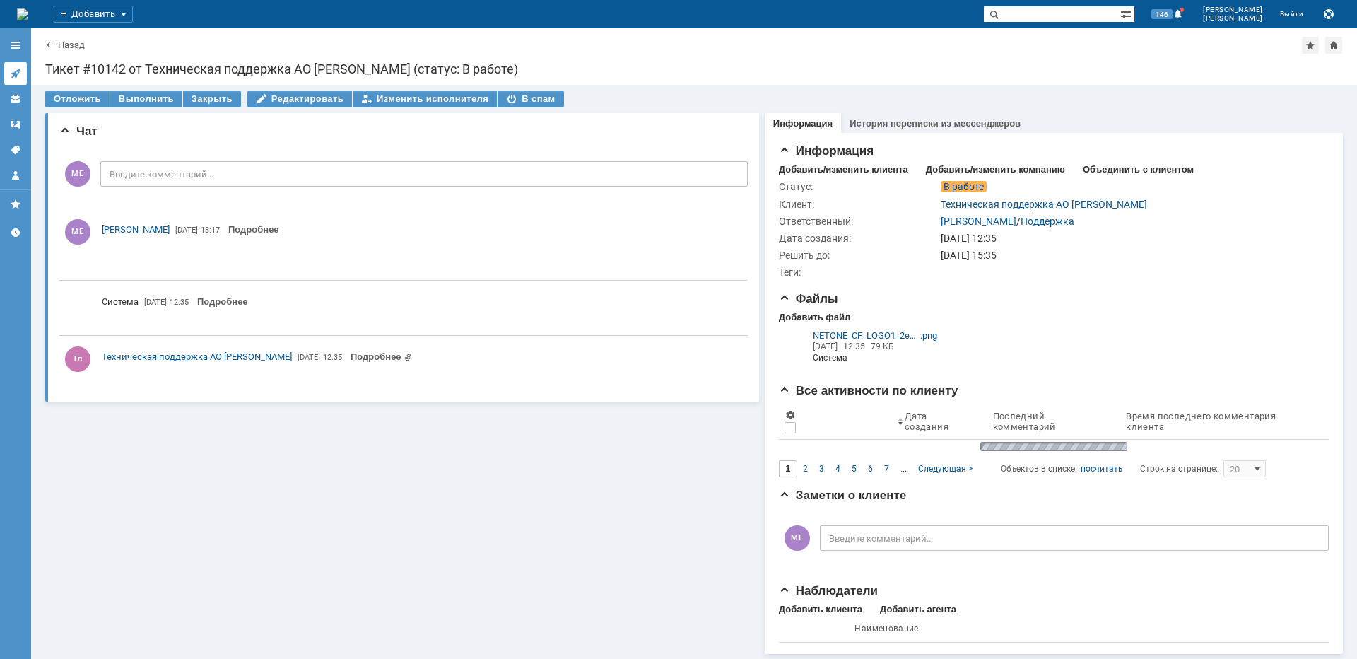
click at [16, 75] on icon at bounding box center [15, 73] width 9 height 9
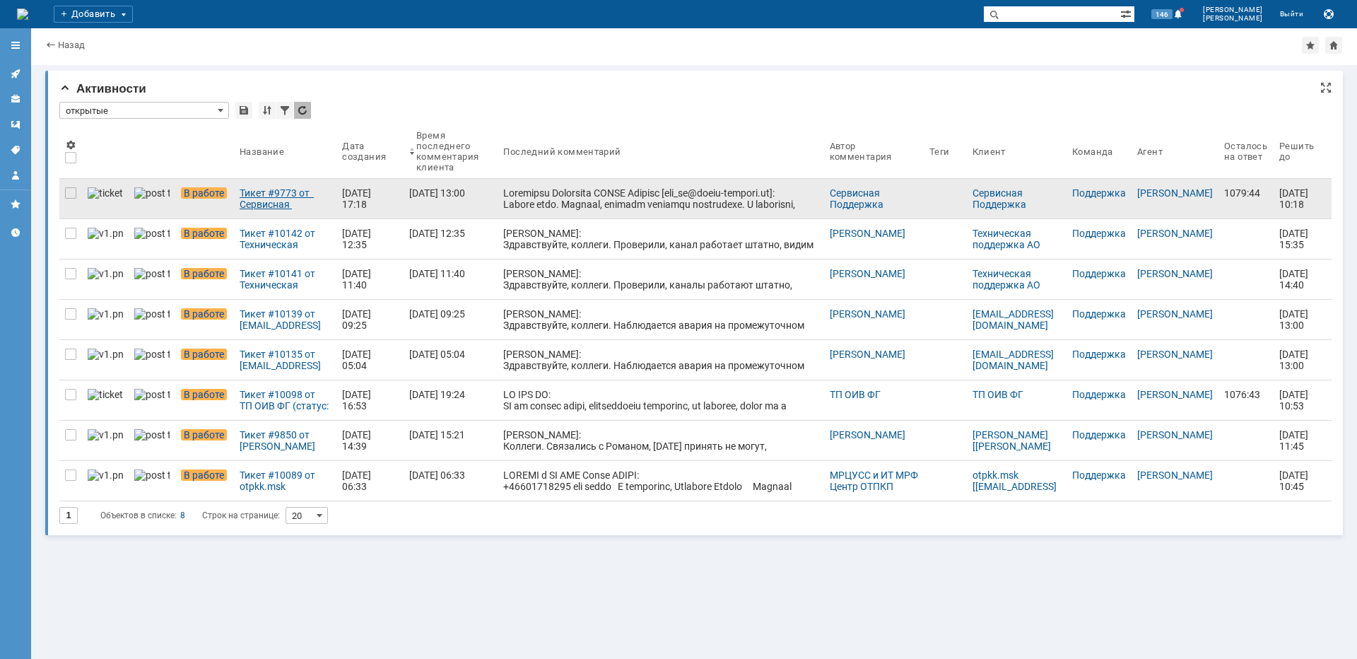
click at [245, 189] on div "Тикет #9773 от Сервисная Поддержка [PERSON_NAME] [[EMAIL_ADDRESS][DOMAIN_NAME]]…" at bounding box center [285, 198] width 91 height 23
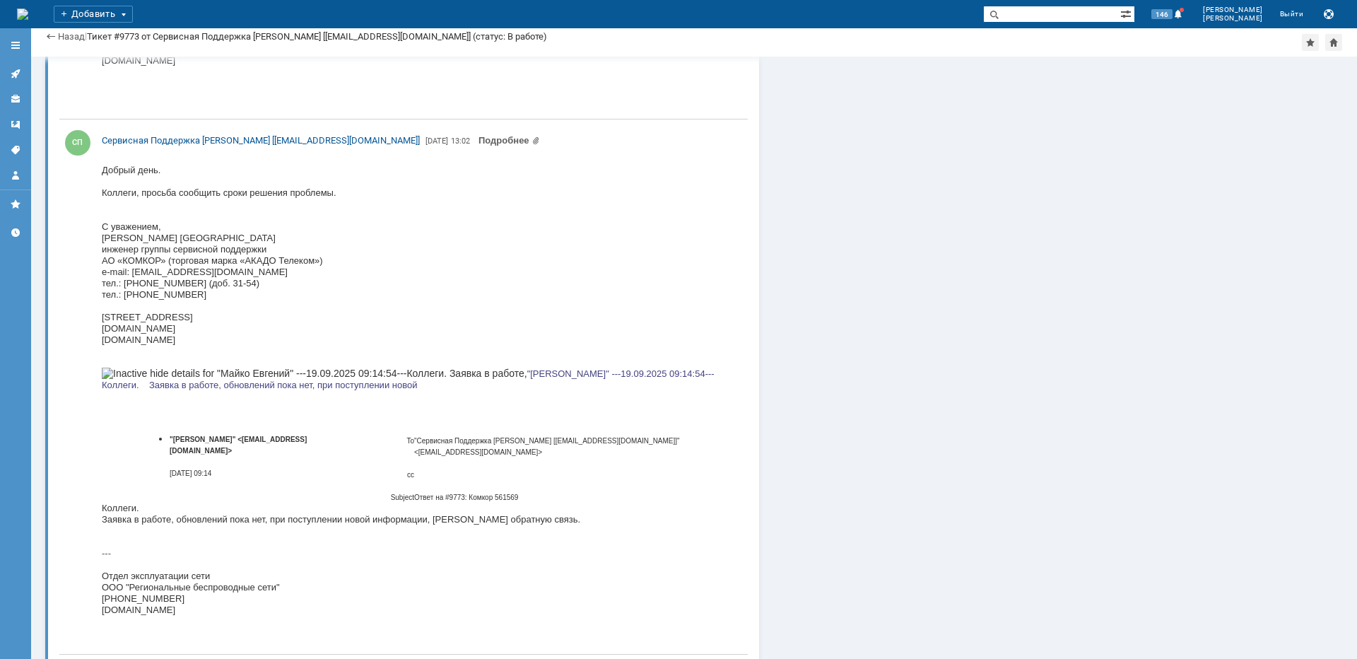
scroll to position [7457, 0]
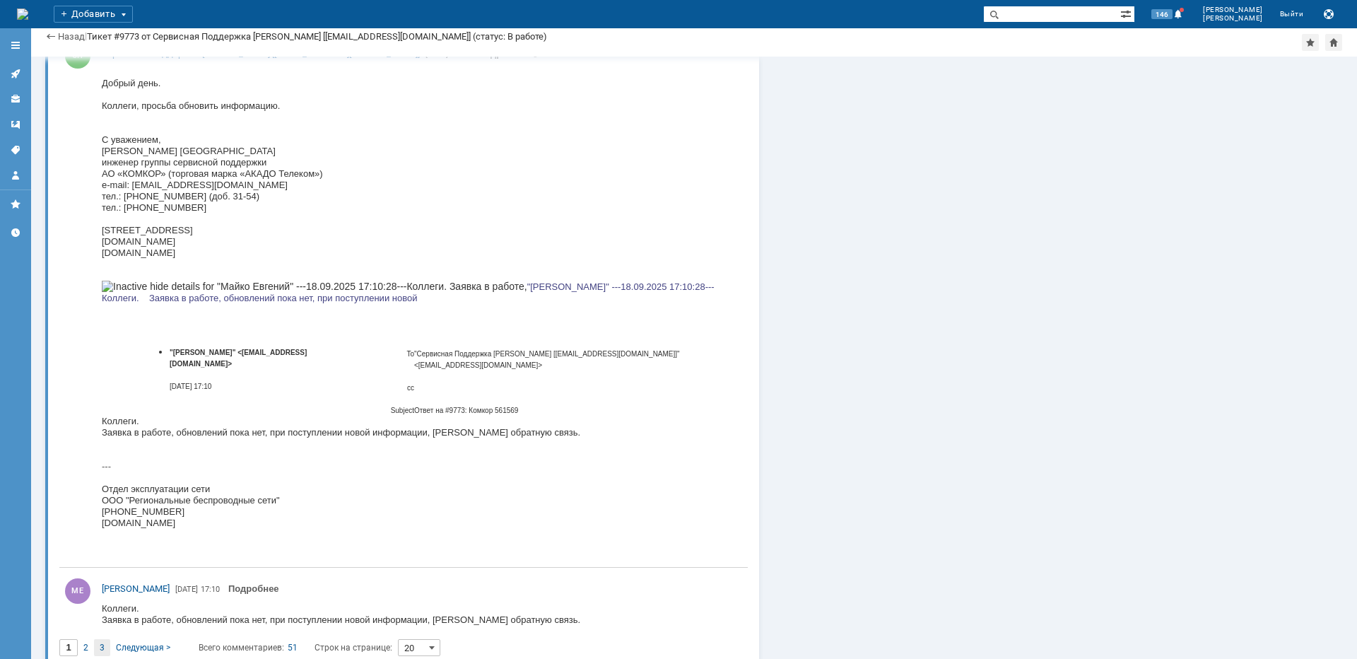
click at [103, 643] on span "3" at bounding box center [102, 648] width 5 height 10
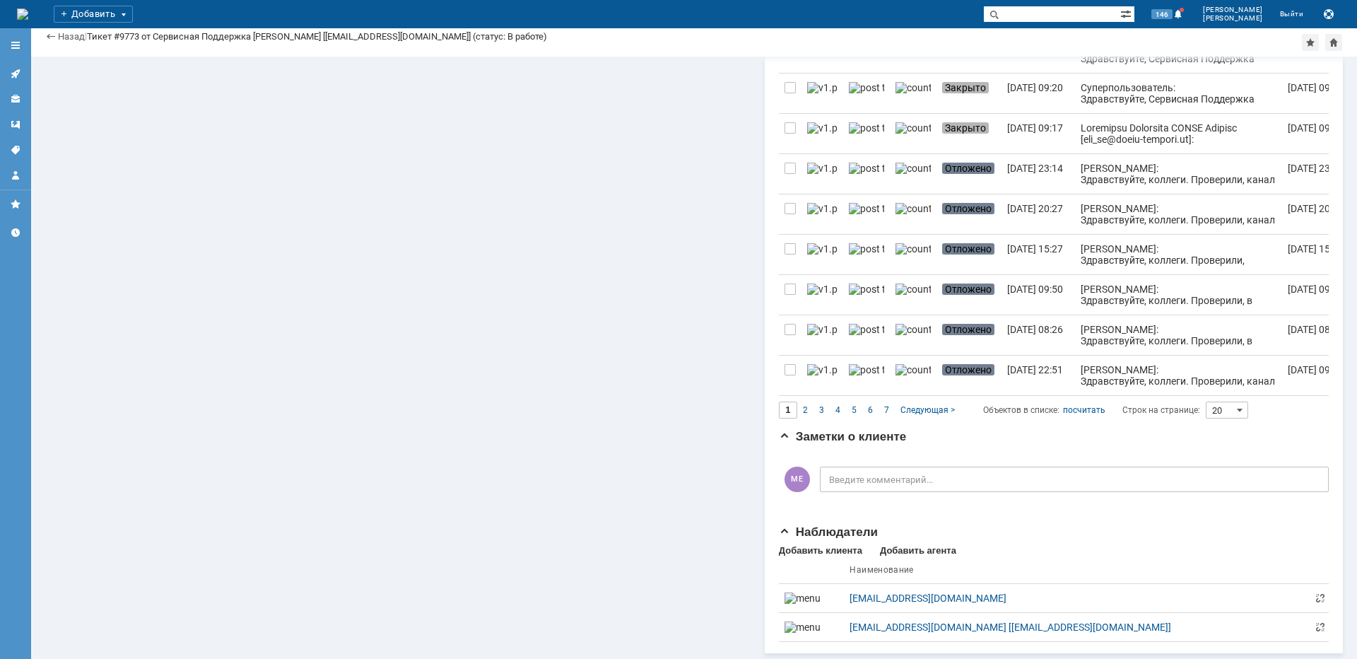
type input "3"
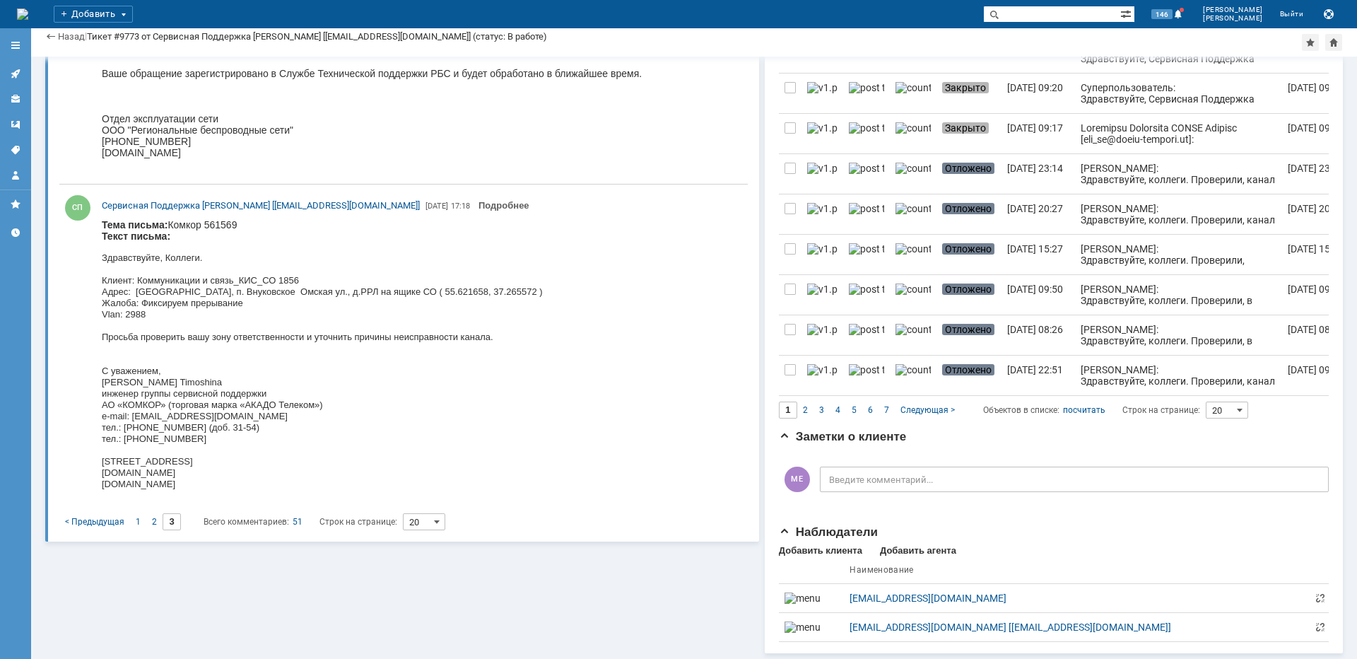
scroll to position [28, 0]
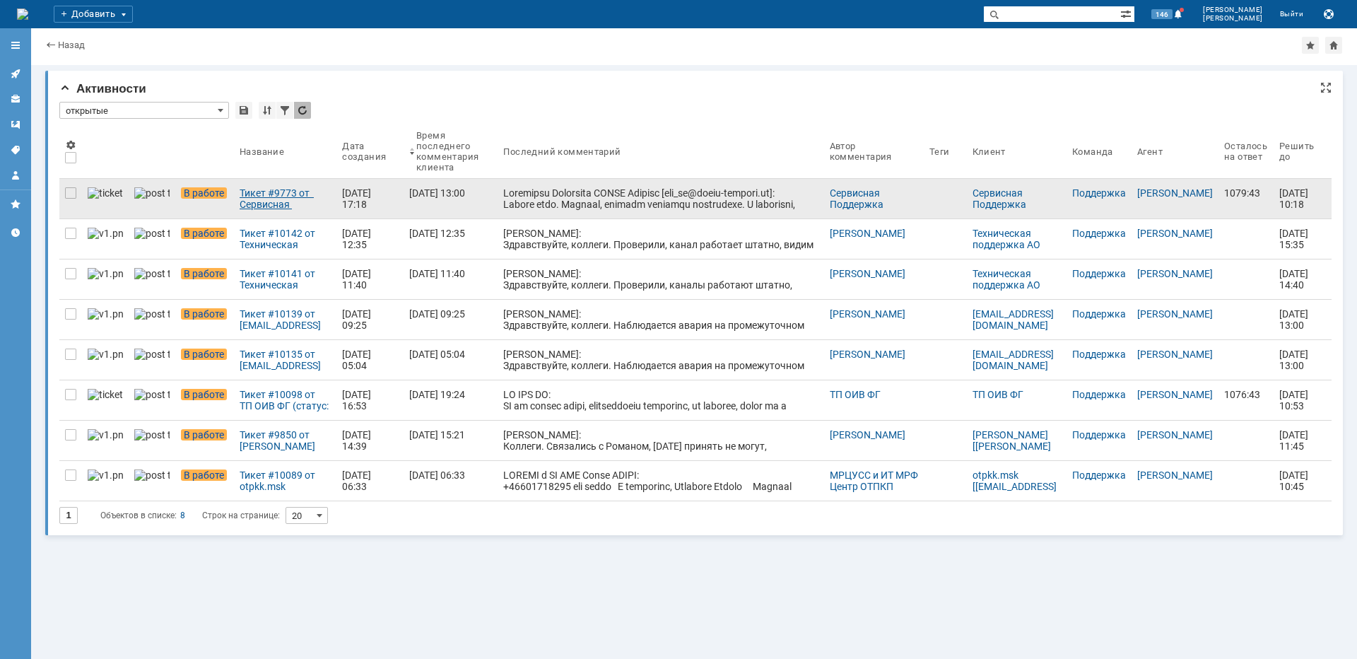
click at [243, 196] on div "Тикет #9773 от Сервисная Поддержка [PERSON_NAME] [[EMAIL_ADDRESS][DOMAIN_NAME]]…" at bounding box center [285, 198] width 91 height 23
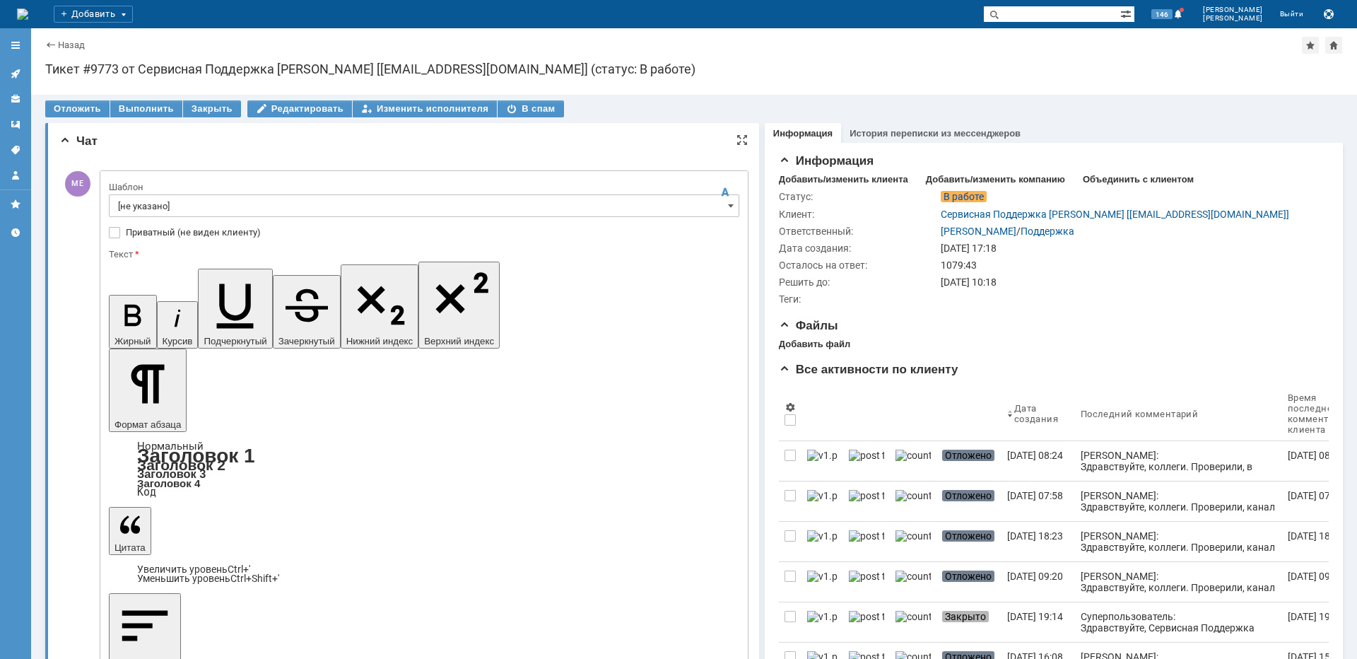
click at [151, 205] on input "[не указано]" at bounding box center [424, 205] width 631 height 23
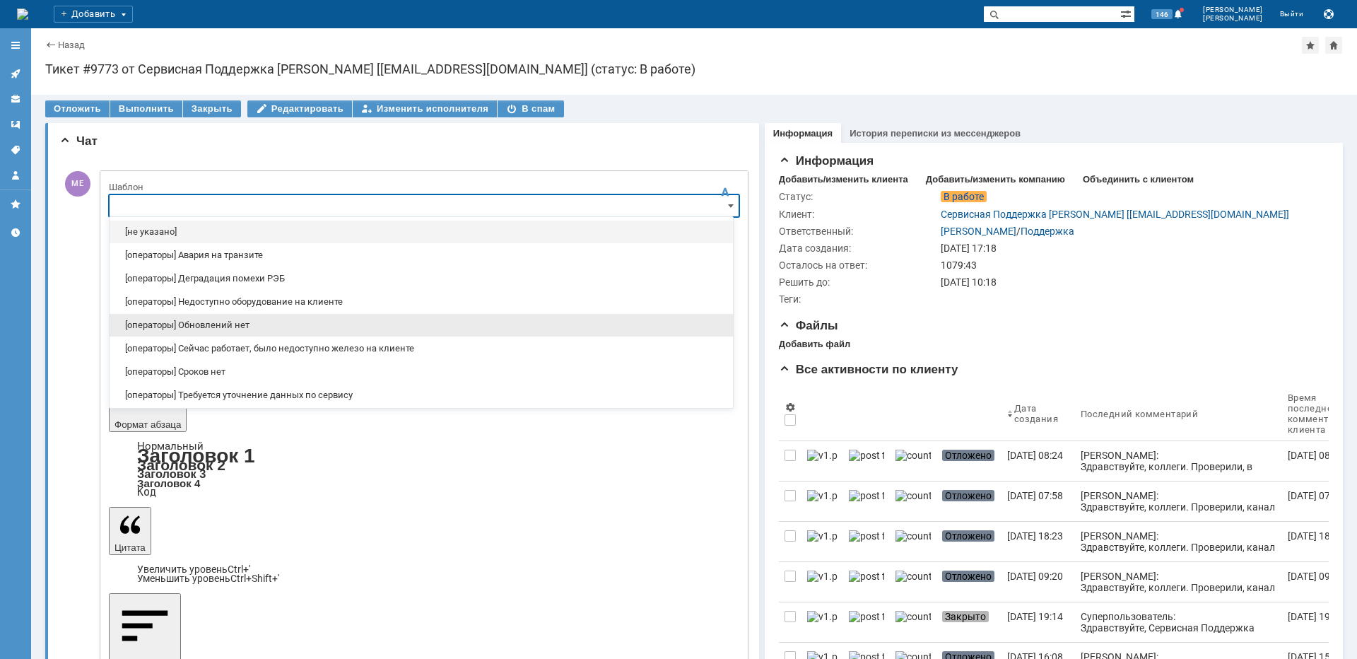
click at [243, 327] on span "[операторы] Обновлений нет" at bounding box center [421, 325] width 607 height 11
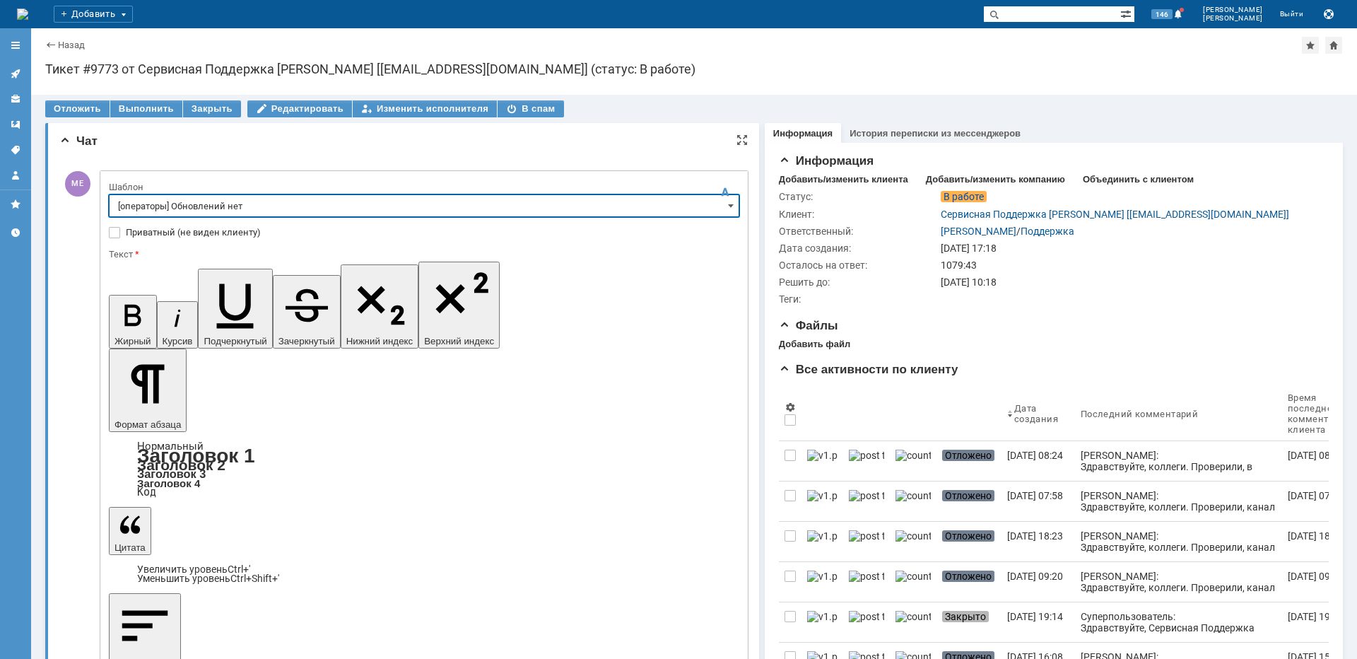
type input "[операторы] Обновлений нет"
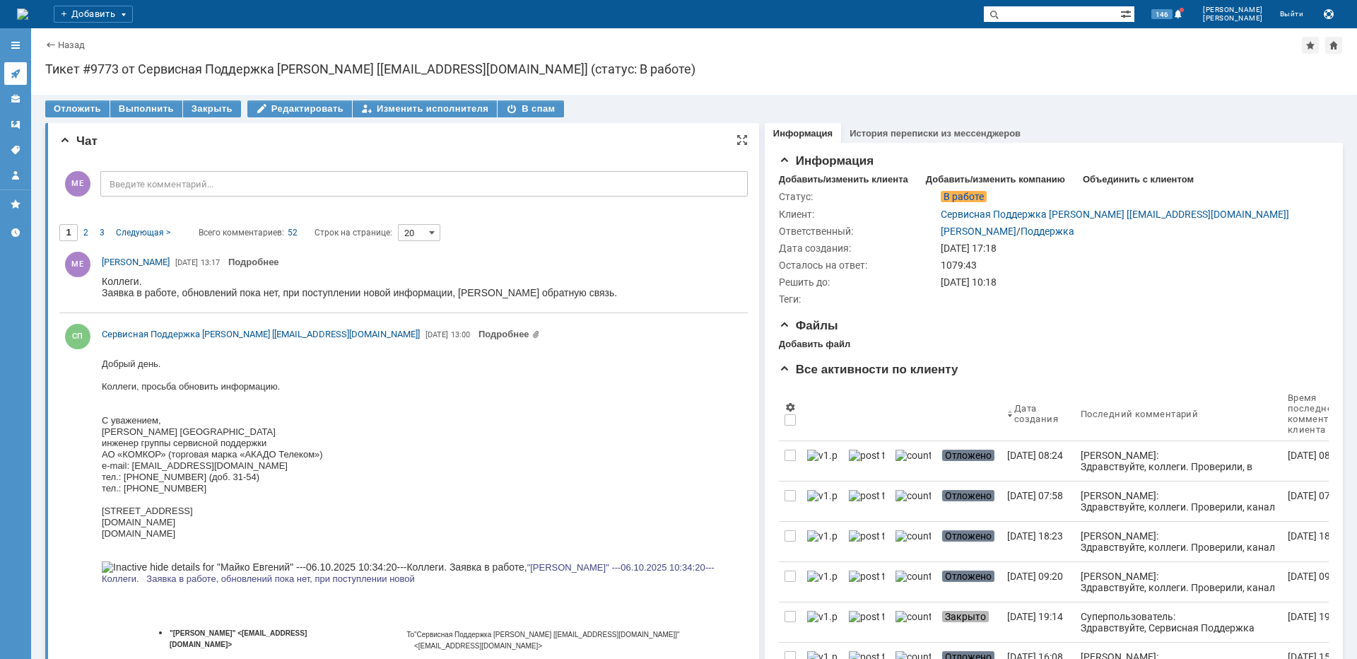
click at [13, 74] on icon at bounding box center [15, 73] width 9 height 9
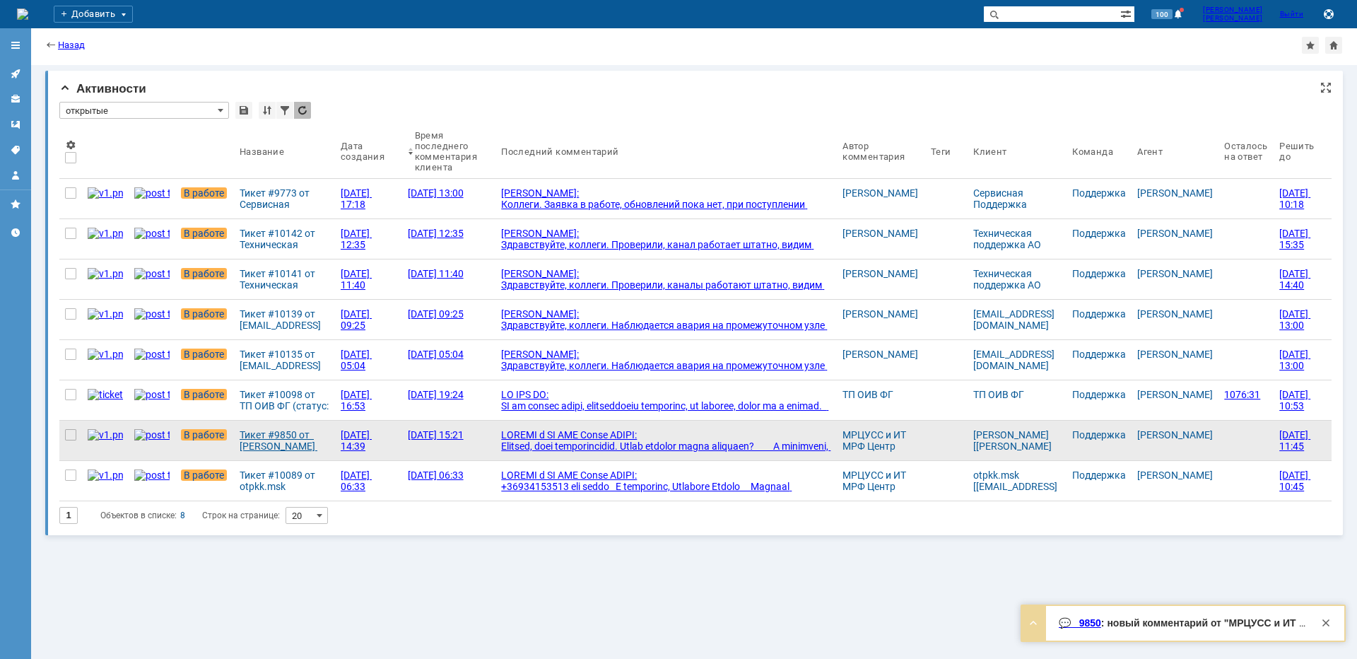
click at [274, 432] on div "Тикет #9850 от [PERSON_NAME] [[PERSON_NAME][EMAIL_ADDRESS][DOMAIN_NAME]] (стату…" at bounding box center [285, 440] width 90 height 23
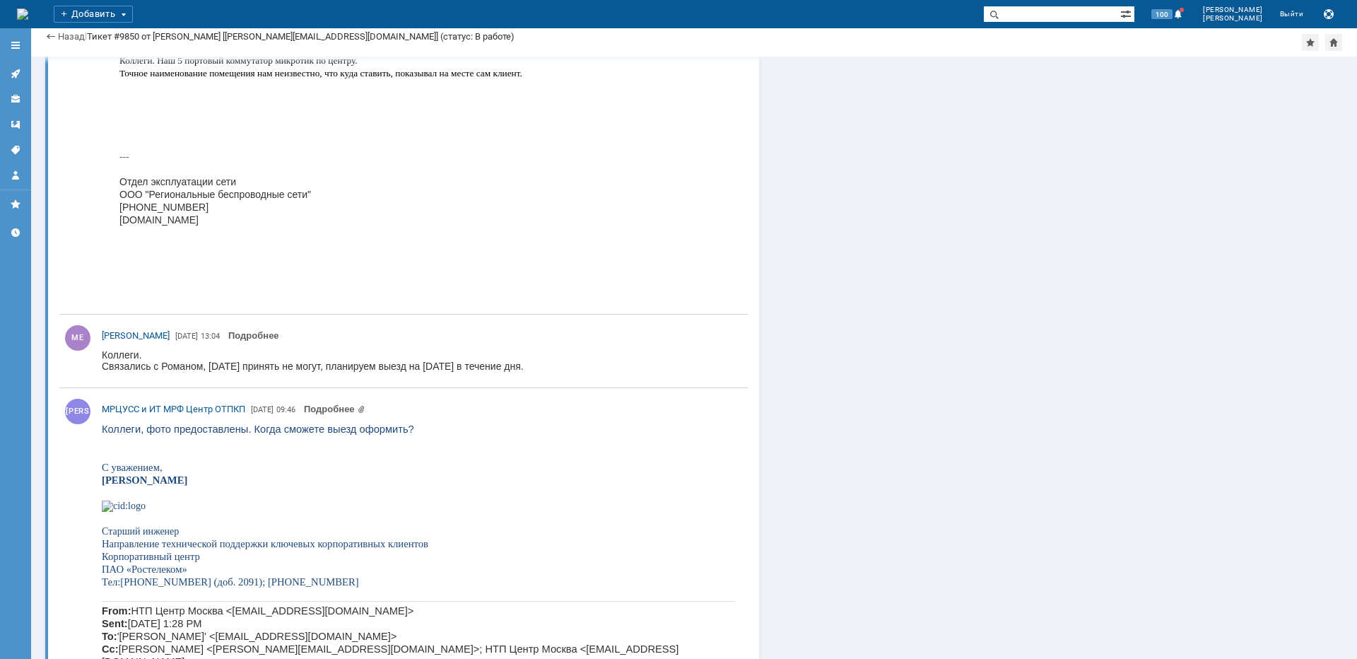
scroll to position [1485, 0]
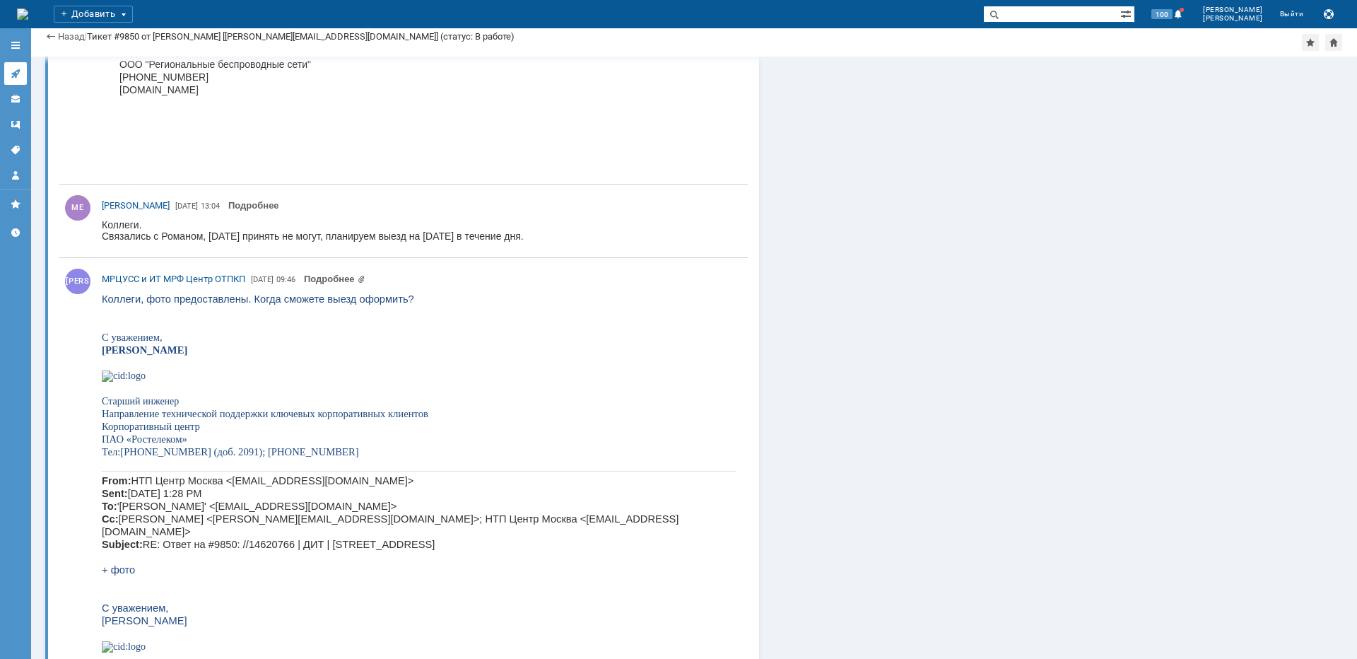
click at [11, 72] on icon at bounding box center [15, 73] width 11 height 11
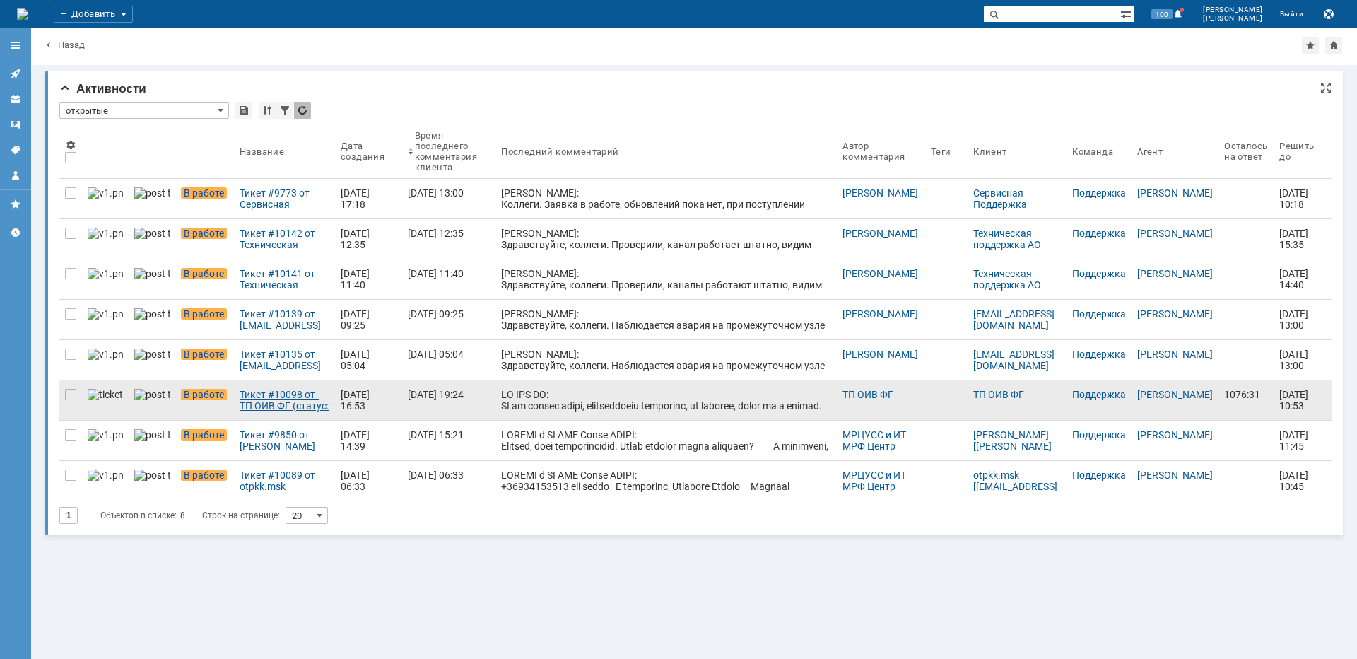
click at [271, 402] on div "Тикет #10098 от ТП ОИВ ФГ (статус: В работе)" at bounding box center [285, 400] width 90 height 23
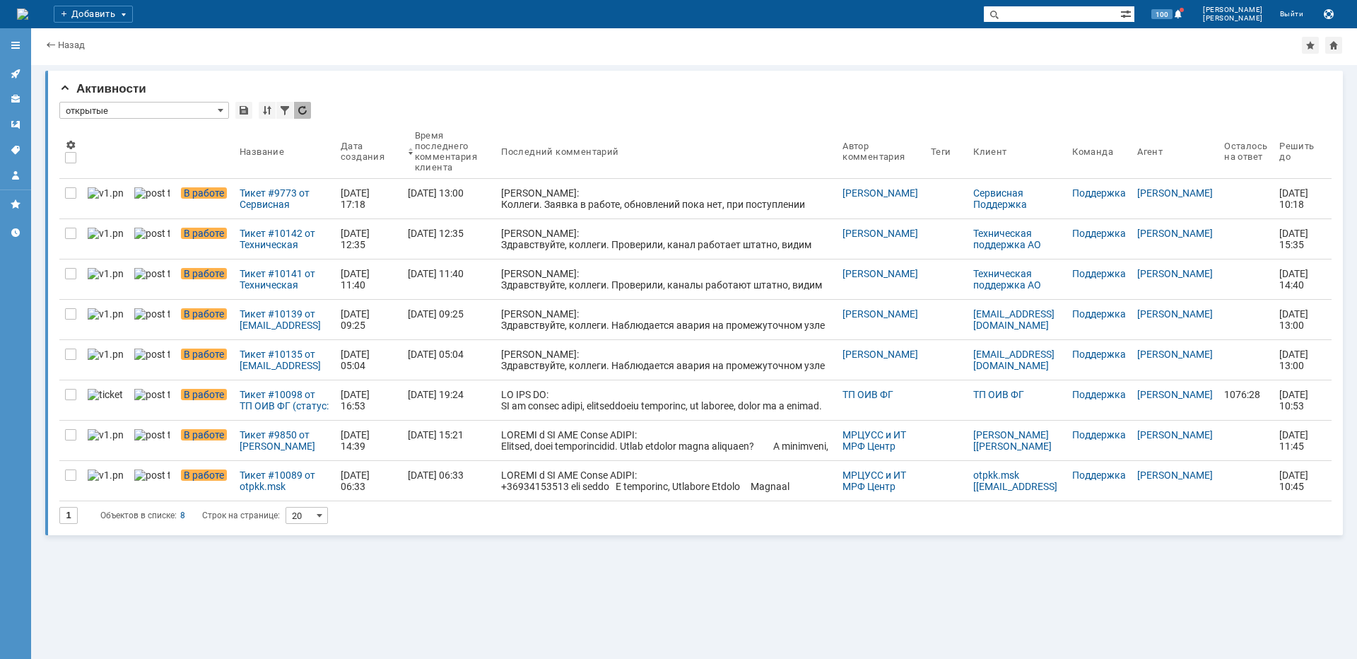
click at [1100, 13] on input "text" at bounding box center [1051, 14] width 137 height 17
paste input "магеллана"
type input "магеллана"
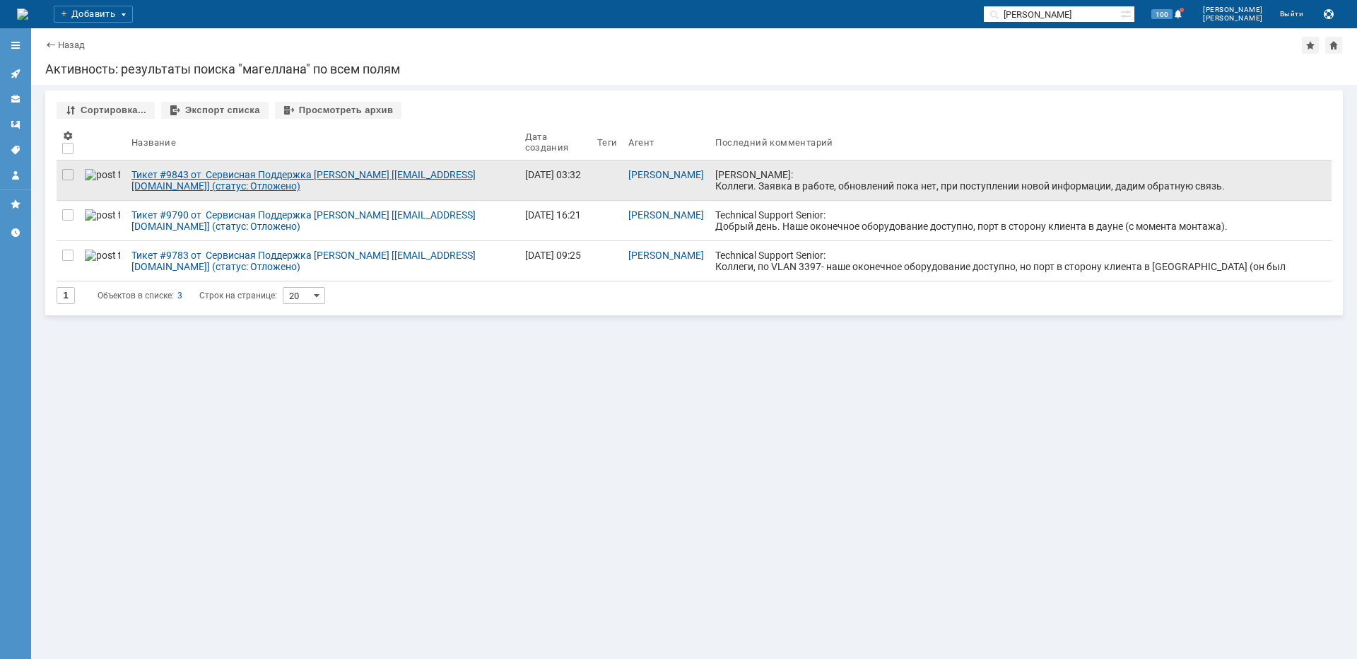
click at [425, 176] on div "Тикет #9843 от Сервисная Поддержка АКАДО Телеком [gms_ue@akado-telecom.ru] (ста…" at bounding box center [322, 180] width 382 height 23
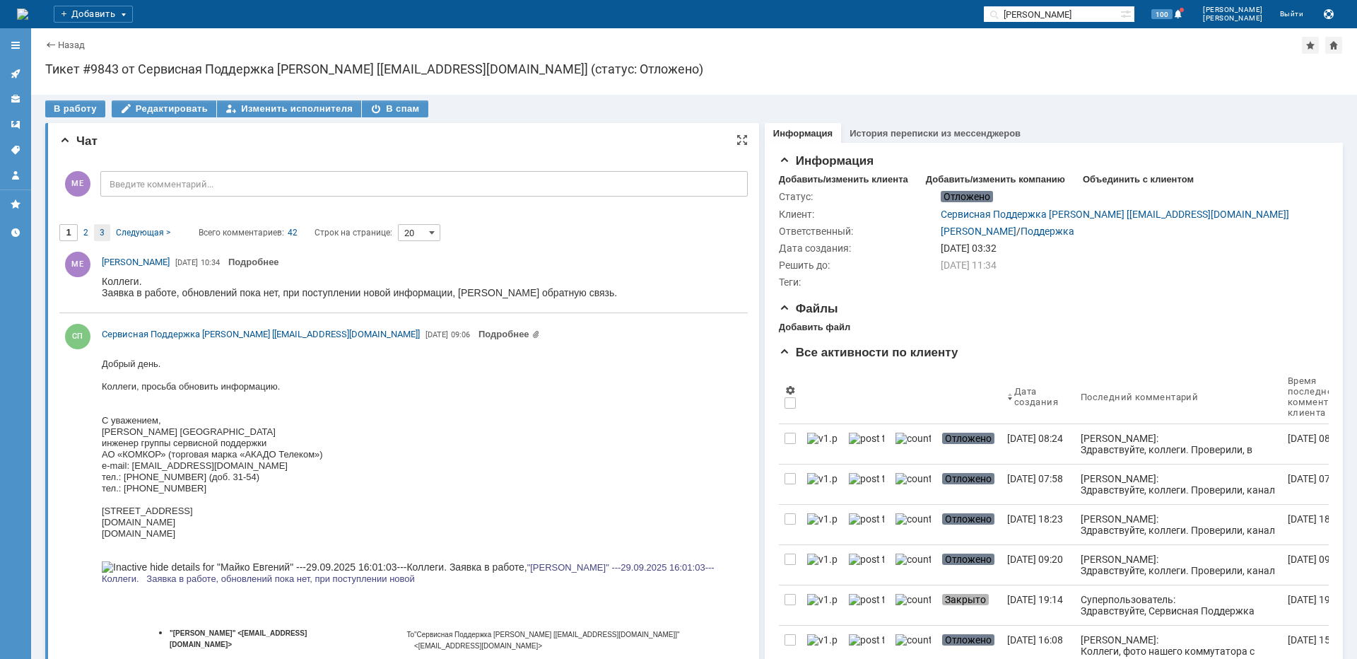
click at [105, 229] on div "3" at bounding box center [102, 232] width 16 height 17
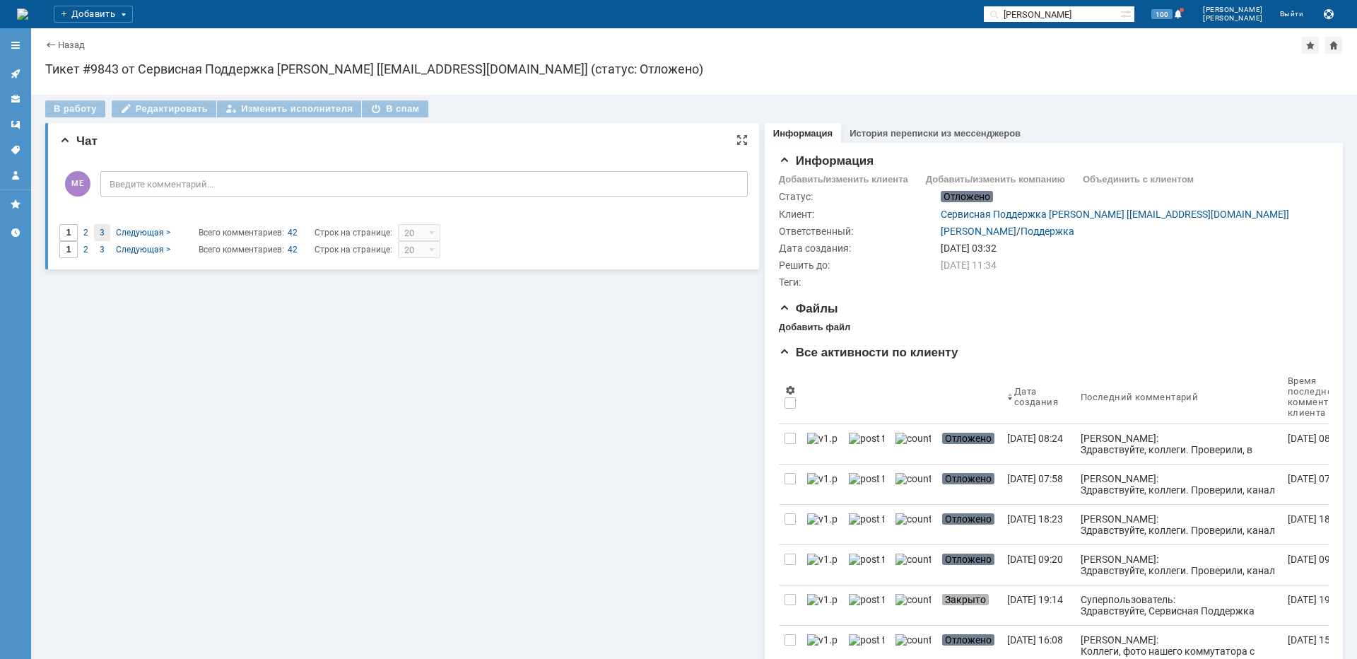
type input "3"
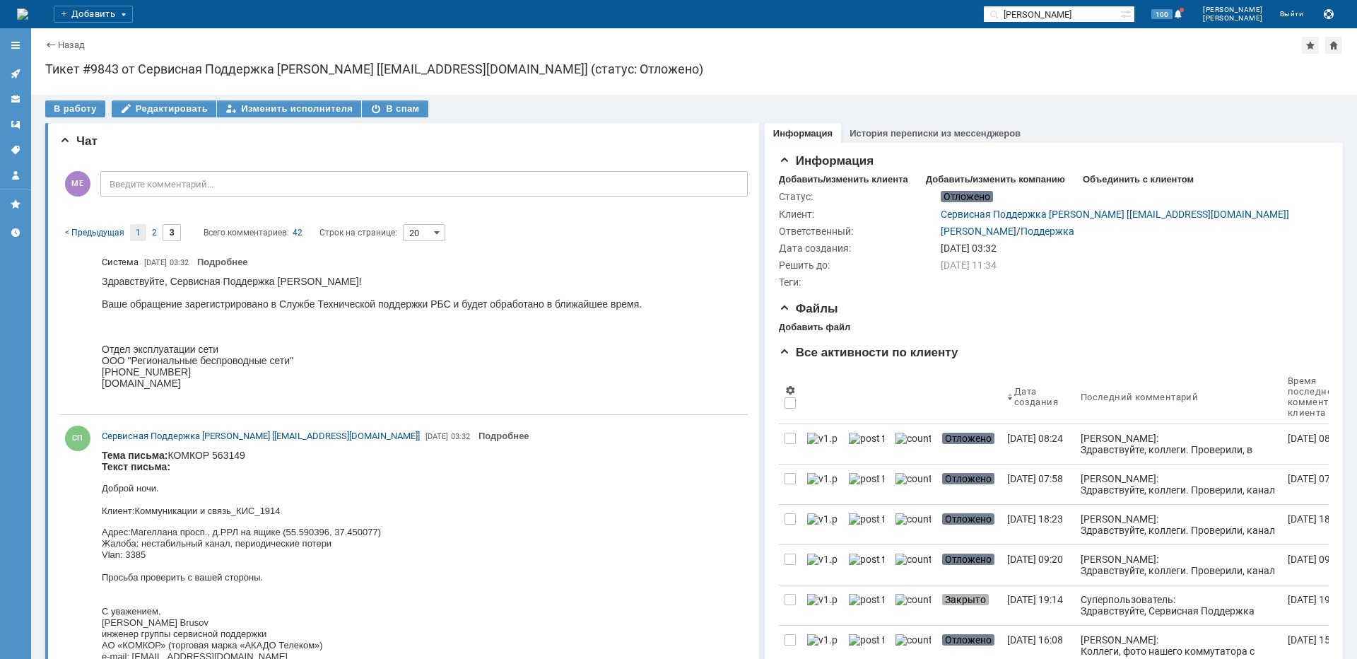
click at [134, 231] on div "1" at bounding box center [138, 232] width 16 height 17
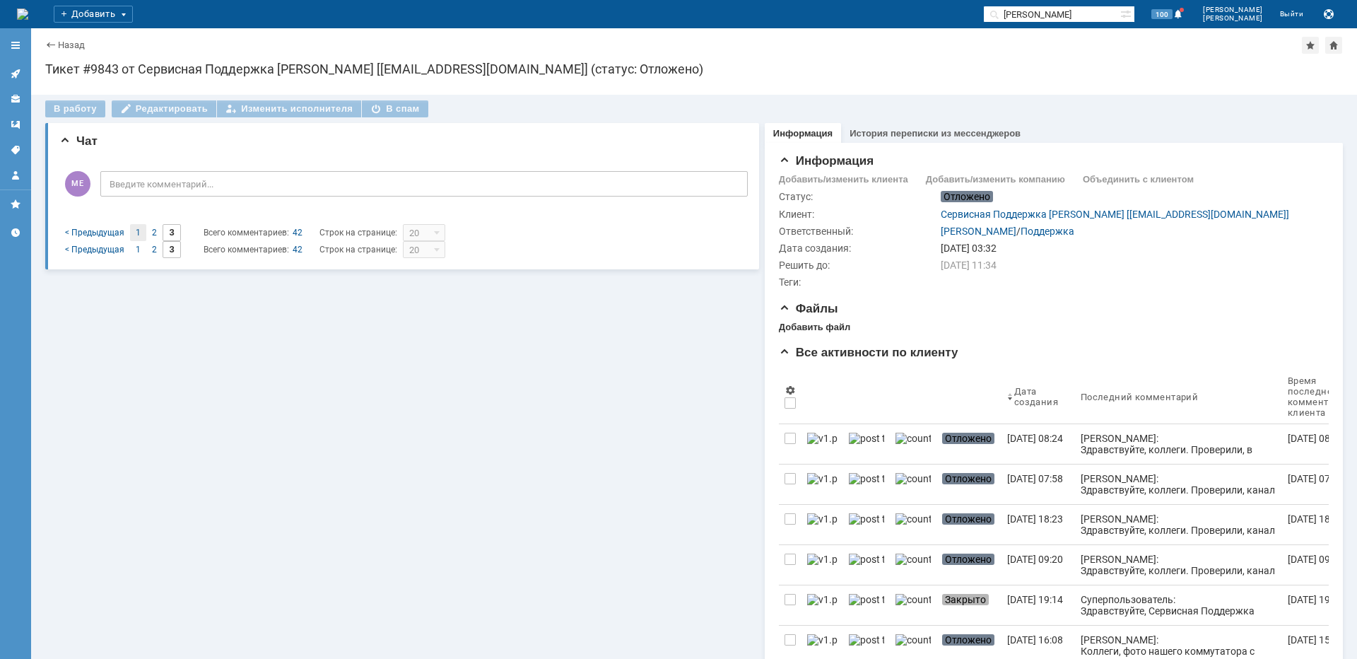
type input "1"
